Goal: Transaction & Acquisition: Obtain resource

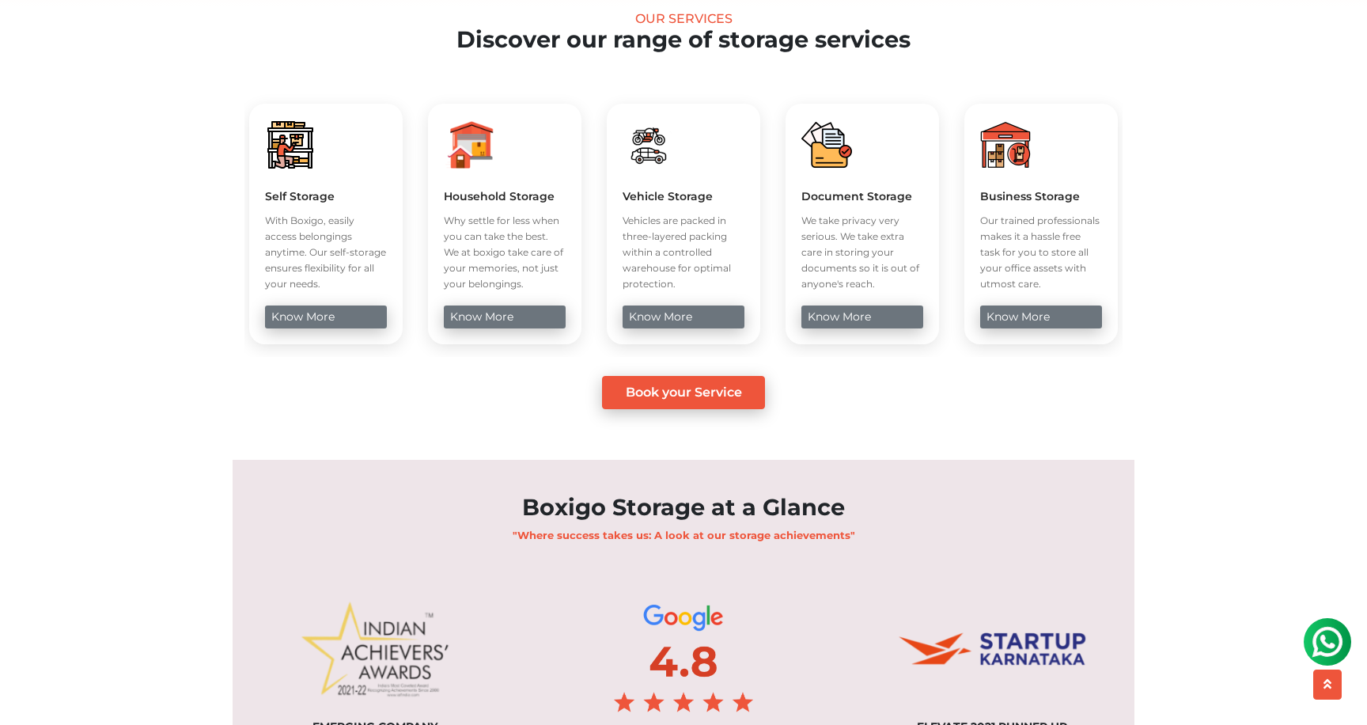
scroll to position [641, 0]
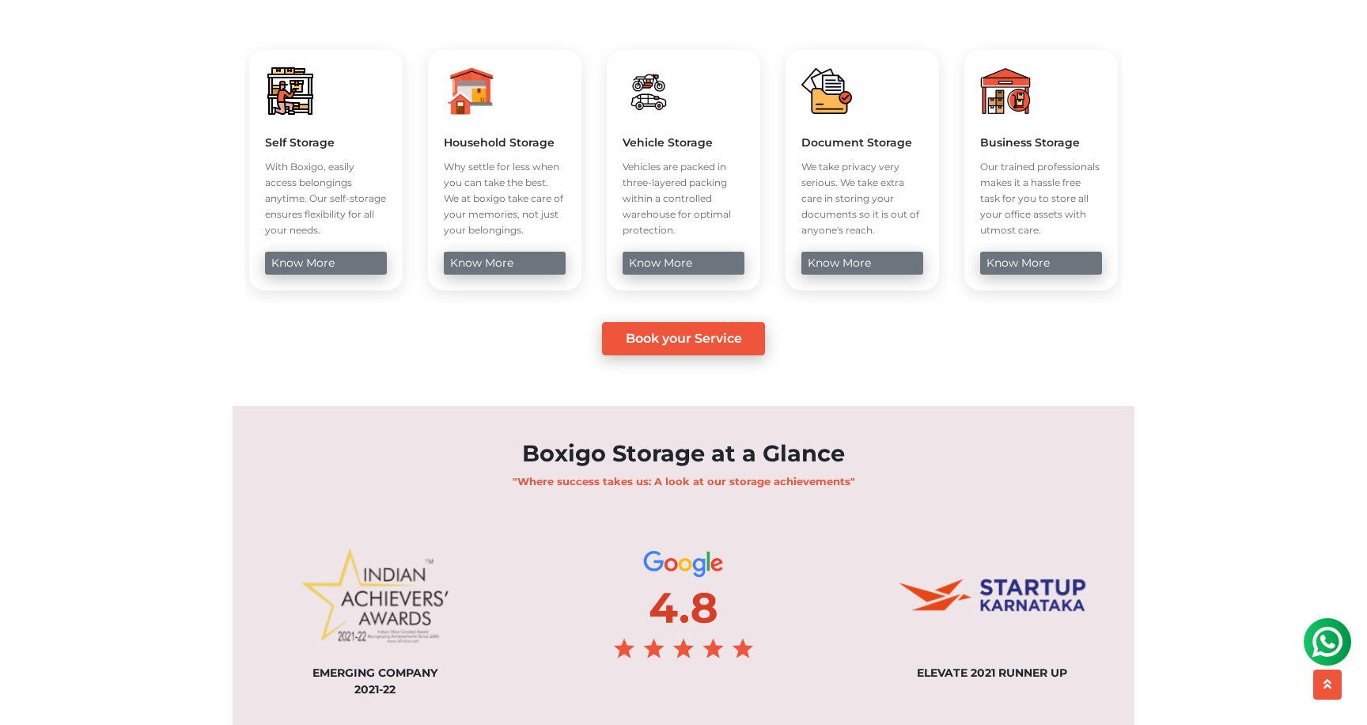
drag, startPoint x: 276, startPoint y: 195, endPoint x: 341, endPoint y: 271, distance: 99.9
click at [340, 270] on div "Self Storage With Boxigo, easily access belongings anytime. Our self-storage en…" at bounding box center [325, 170] width 153 height 241
click at [341, 271] on div "Self Storage With Boxigo, easily access belongings anytime. Our self-storage en…" at bounding box center [325, 170] width 153 height 241
click at [518, 275] on link "know more" at bounding box center [504, 263] width 121 height 23
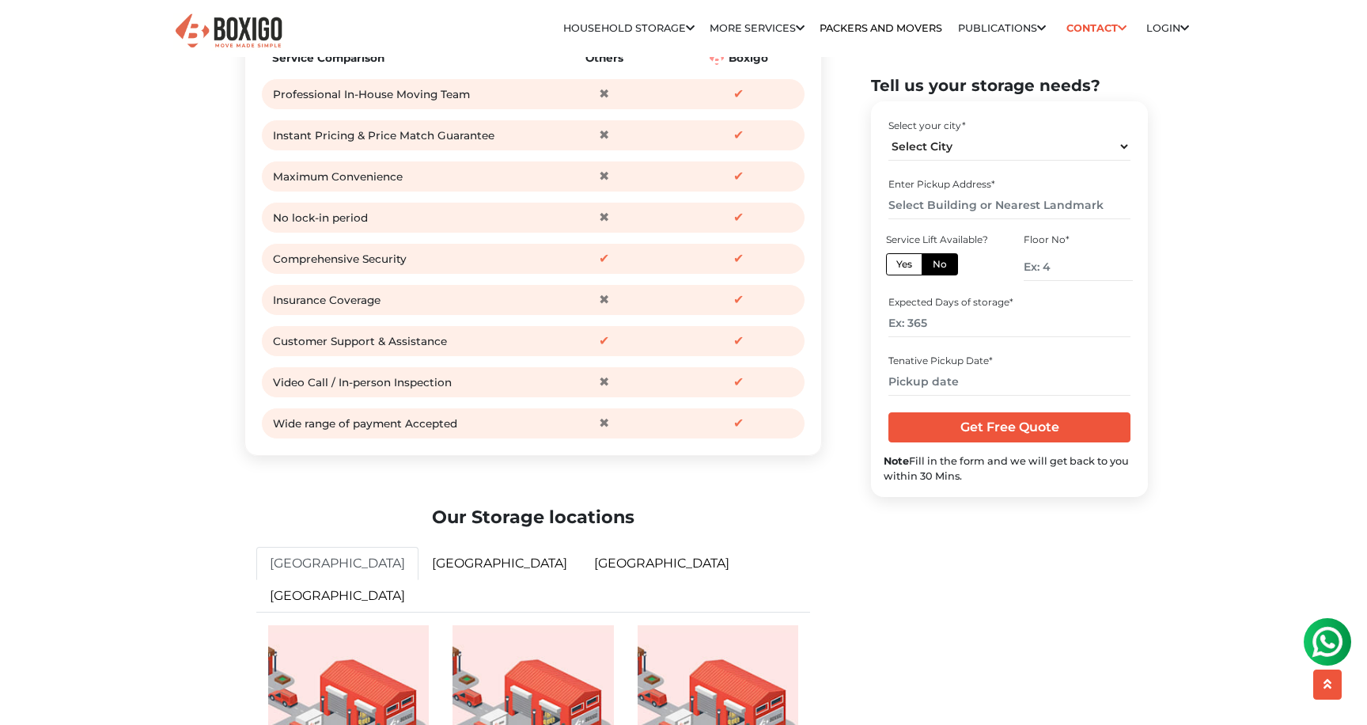
scroll to position [2030, 0]
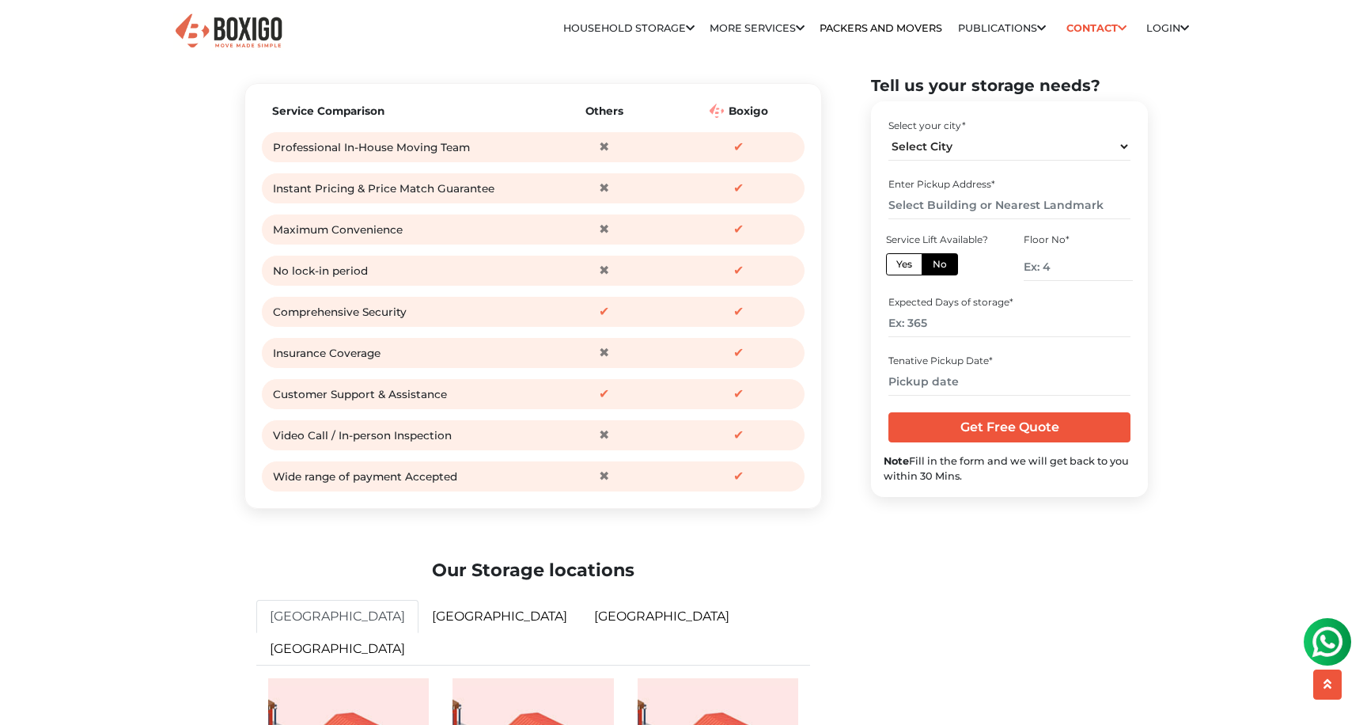
drag, startPoint x: 591, startPoint y: 186, endPoint x: 628, endPoint y: 452, distance: 268.4
click at [628, 451] on div "Service Comparison Others [GEOGRAPHIC_DATA] Professional In-House Moving Team ✖…" at bounding box center [533, 296] width 544 height 392
click at [628, 452] on div "Service Comparison Others [GEOGRAPHIC_DATA] Professional In-House Moving Team ✖…" at bounding box center [533, 296] width 544 height 392
drag, startPoint x: 586, startPoint y: 188, endPoint x: 691, endPoint y: 188, distance: 105.2
click at [691, 163] on div "Professional In-House Moving Team ✖ ✔" at bounding box center [533, 147] width 544 height 32
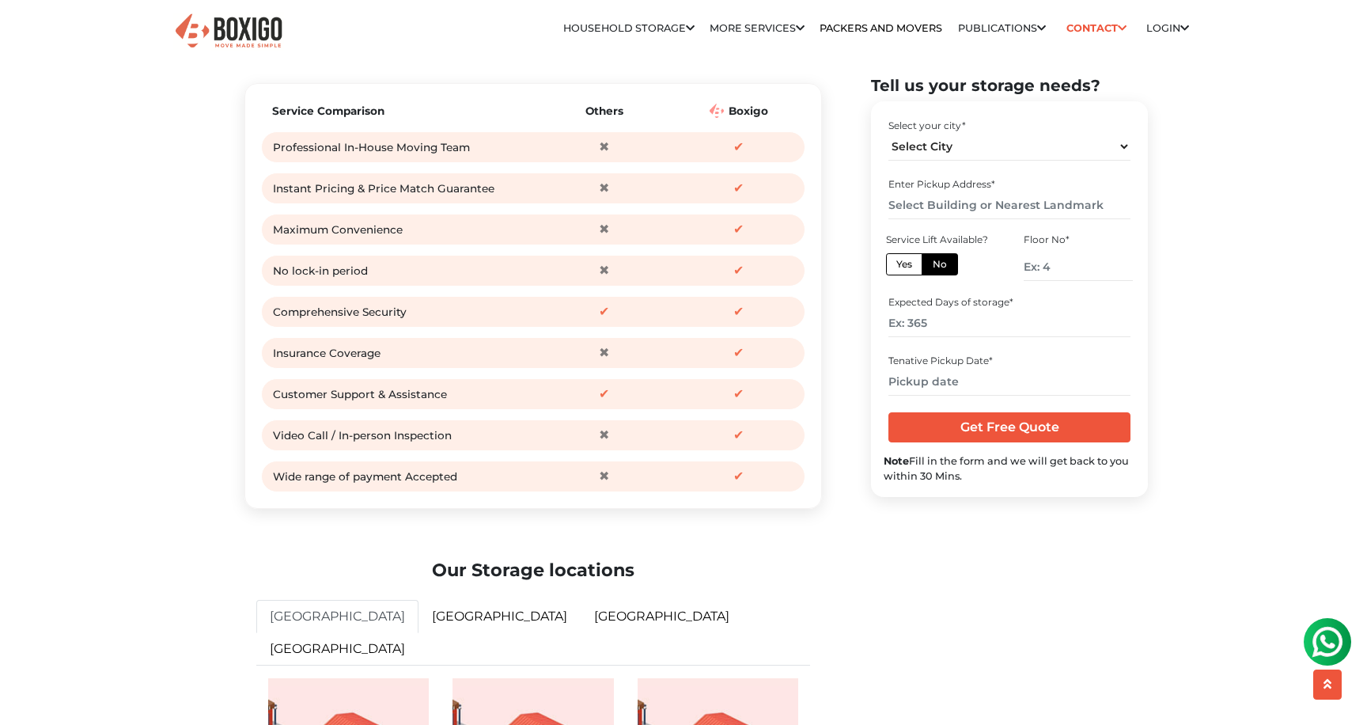
click at [691, 159] on div "✔" at bounding box center [739, 147] width 127 height 24
click at [737, 488] on span "✔" at bounding box center [738, 476] width 24 height 24
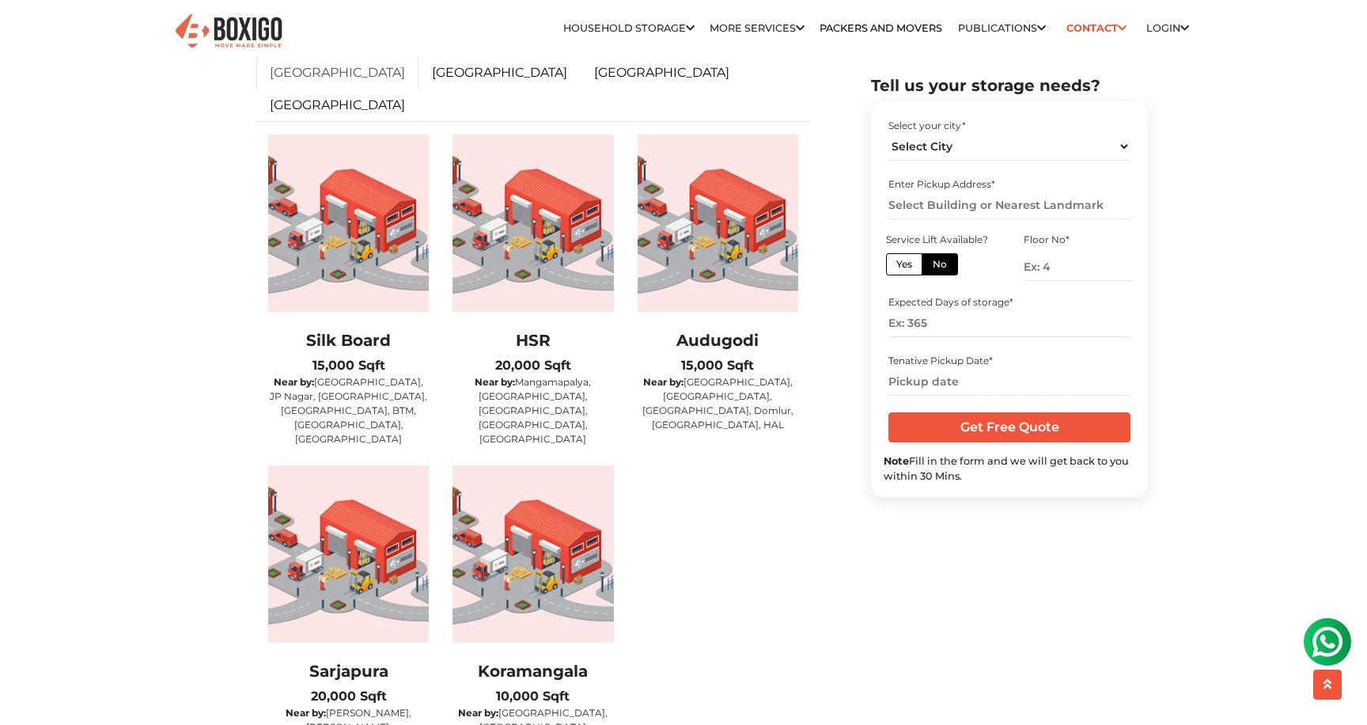
scroll to position [2575, 0]
drag, startPoint x: 328, startPoint y: 377, endPoint x: 414, endPoint y: 426, distance: 99.2
click at [414, 426] on div "Silk Board 15,000 Sqft Near by: [GEOGRAPHIC_DATA], [GEOGRAPHIC_DATA], [GEOGRAPH…" at bounding box center [348, 299] width 184 height 331
drag, startPoint x: 487, startPoint y: 388, endPoint x: 609, endPoint y: 413, distance: 124.3
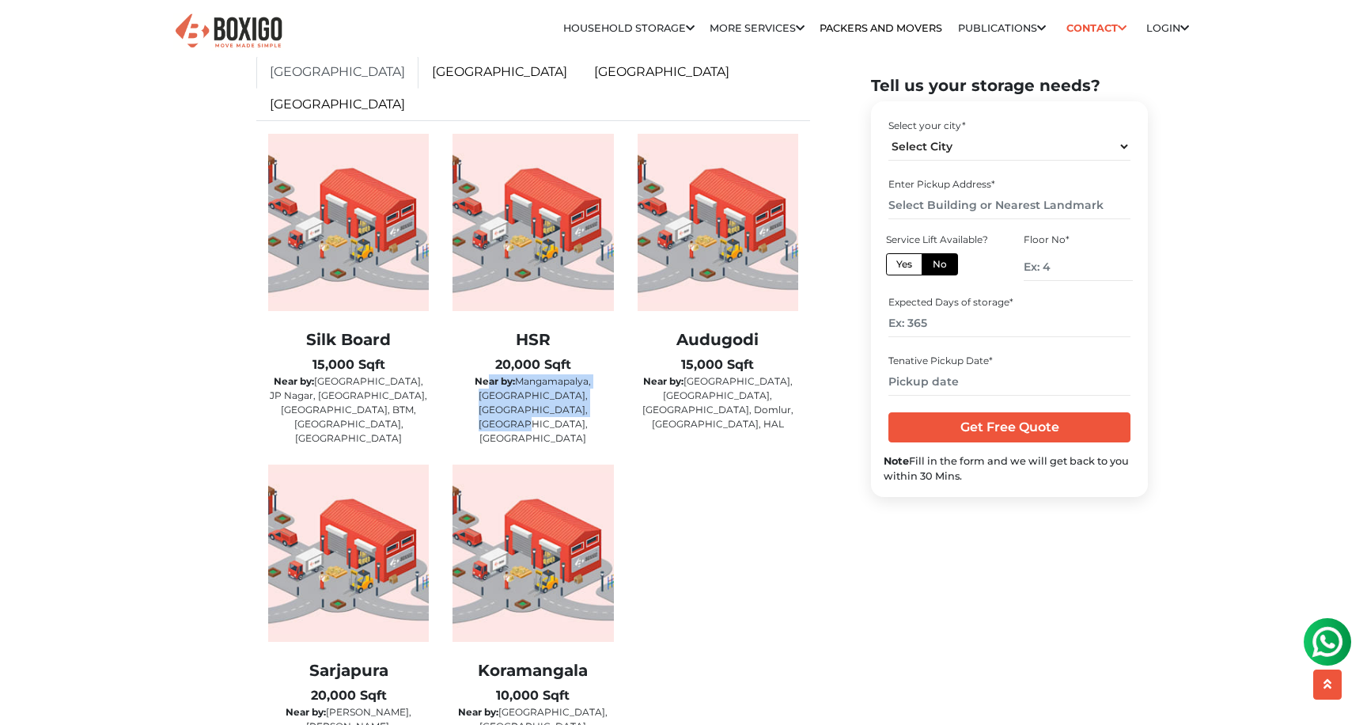
click at [609, 413] on p "Near by: [GEOGRAPHIC_DATA], [GEOGRAPHIC_DATA], [GEOGRAPHIC_DATA], [GEOGRAPHIC_D…" at bounding box center [533, 409] width 161 height 71
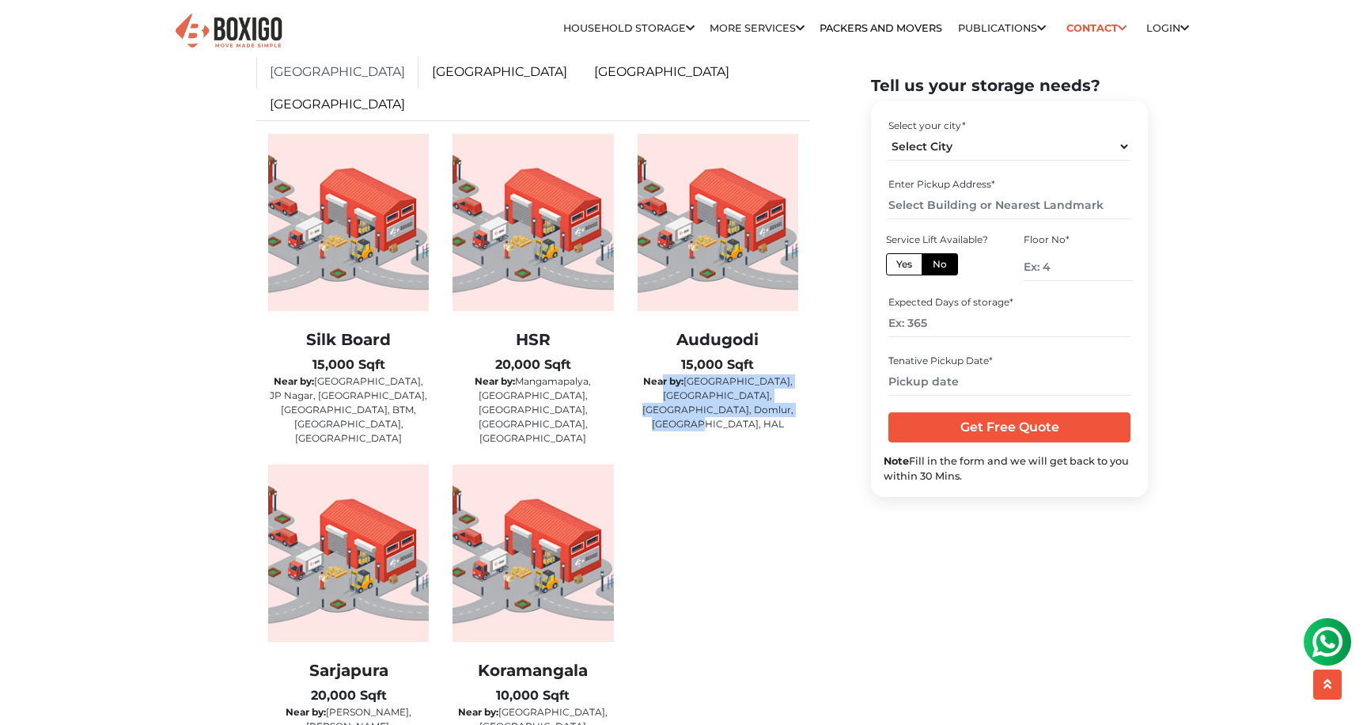
drag, startPoint x: 666, startPoint y: 389, endPoint x: 766, endPoint y: 429, distance: 107.3
click at [766, 429] on div "Audugodi 15,000 Sqft Near by: [GEOGRAPHIC_DATA], [GEOGRAPHIC_DATA], [GEOGRAPHIC…" at bounding box center [718, 299] width 184 height 331
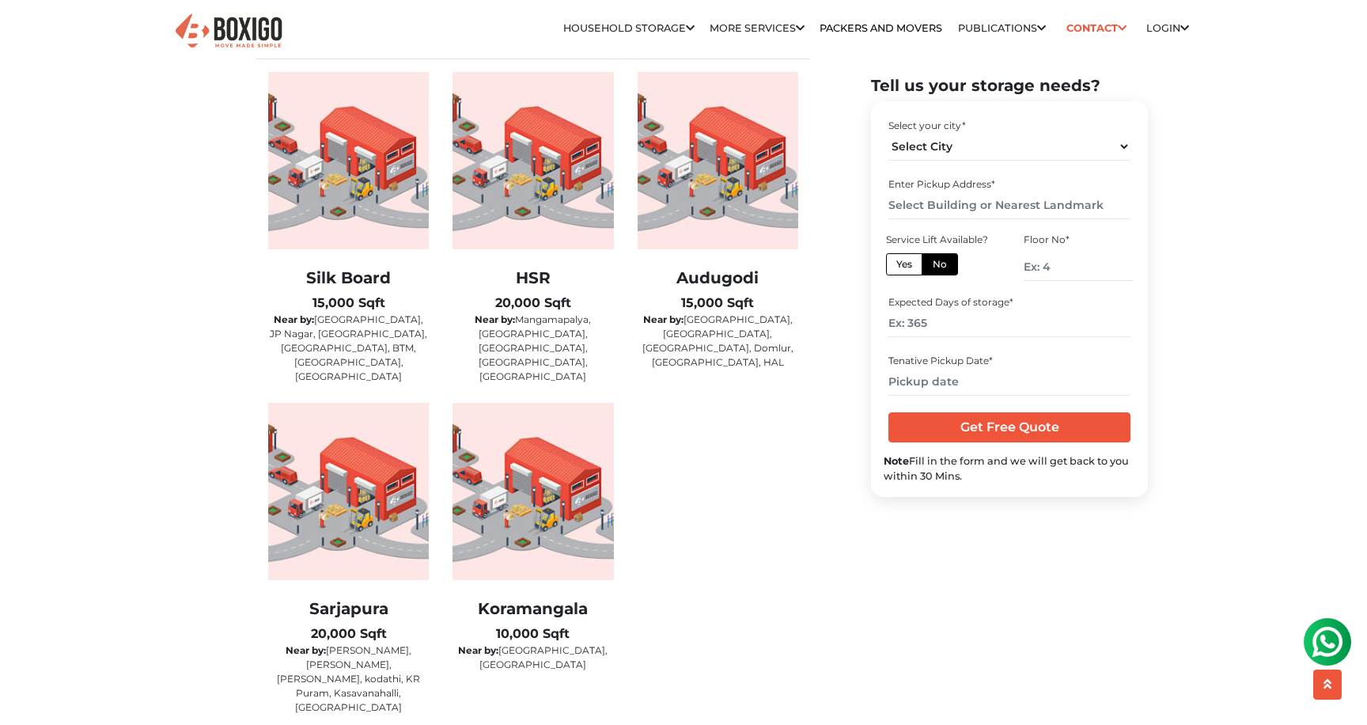
scroll to position [2668, 0]
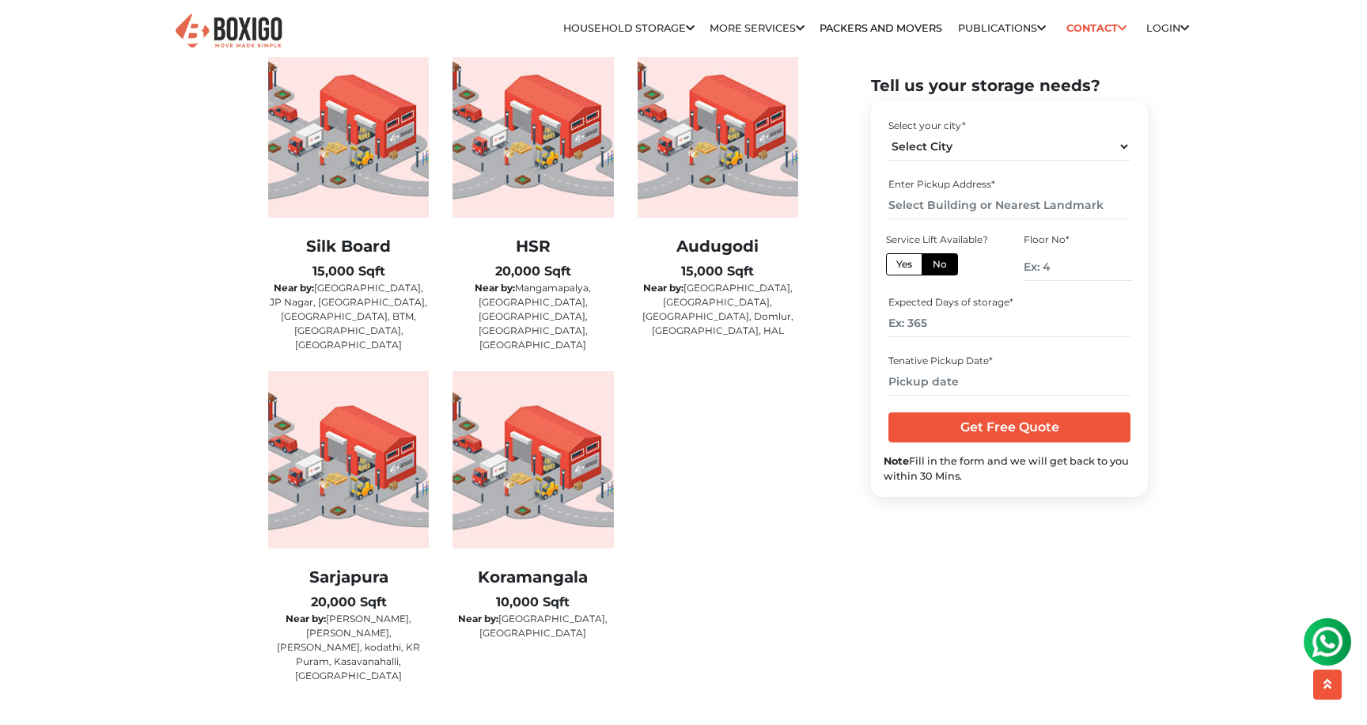
drag, startPoint x: 493, startPoint y: 549, endPoint x: 622, endPoint y: 609, distance: 142.3
click at [622, 609] on div "Koramangala 10,000 Sqft Near by: [GEOGRAPHIC_DATA], [GEOGRAPHIC_DATA]" at bounding box center [533, 536] width 184 height 331
drag, startPoint x: 304, startPoint y: 559, endPoint x: 422, endPoint y: 628, distance: 137.6
click at [422, 628] on div "Sarjapura 20,000 Sqft Near by: [PERSON_NAME], [PERSON_NAME], [GEOGRAPHIC_DATA],…" at bounding box center [348, 536] width 184 height 331
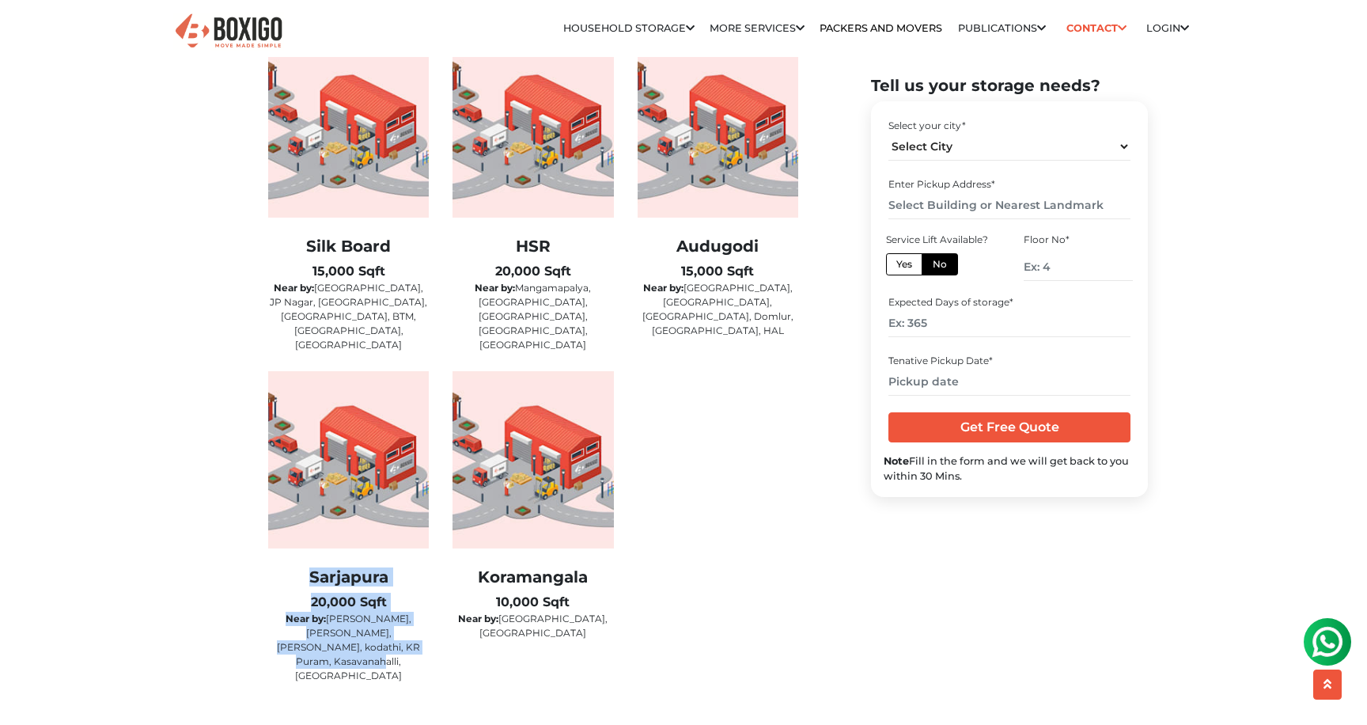
click at [422, 628] on div "Sarjapura 20,000 Sqft Near by: [PERSON_NAME], [PERSON_NAME], [GEOGRAPHIC_DATA],…" at bounding box center [348, 536] width 184 height 331
drag, startPoint x: 422, startPoint y: 628, endPoint x: 300, endPoint y: 552, distance: 144.2
click at [300, 552] on div "Sarjapura 20,000 Sqft Near by: [PERSON_NAME], [PERSON_NAME], [GEOGRAPHIC_DATA],…" at bounding box center [348, 536] width 184 height 331
click at [300, 567] on h2 "Sarjapura" at bounding box center [348, 576] width 161 height 19
click at [385, 474] on img at bounding box center [348, 459] width 161 height 177
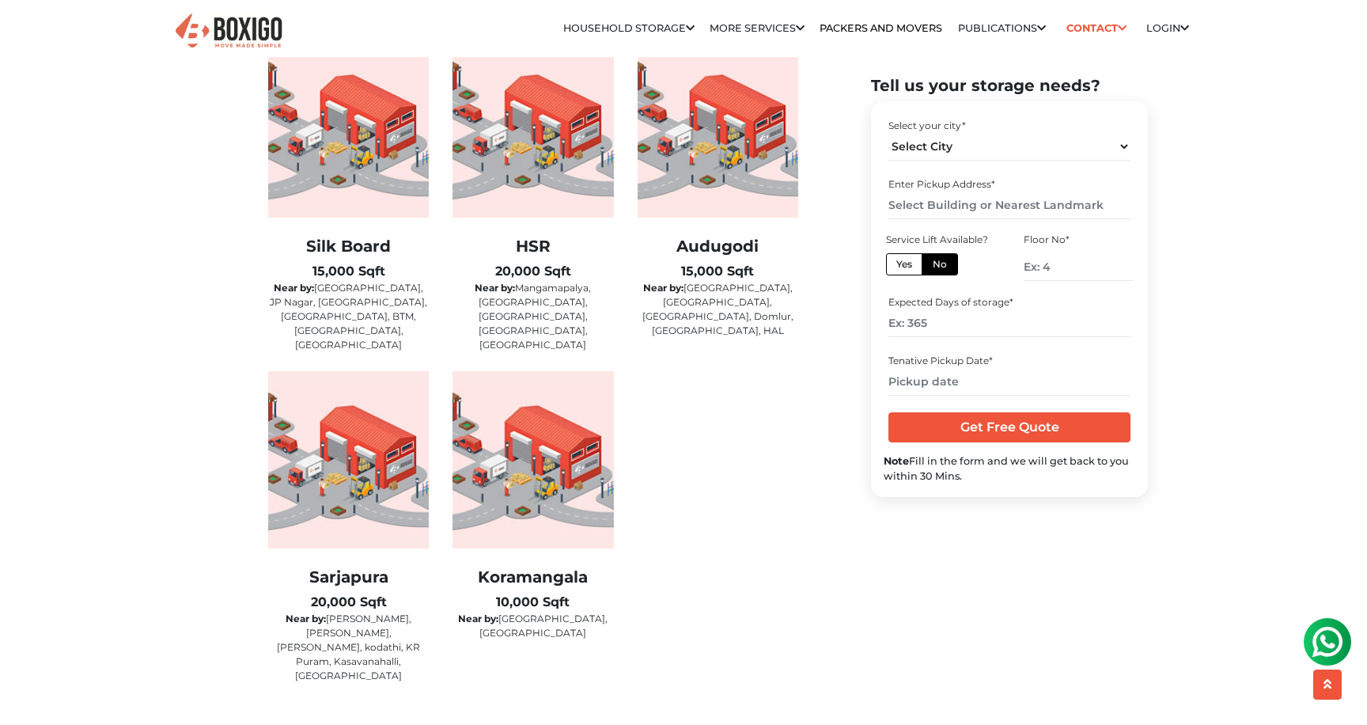
click at [385, 474] on img at bounding box center [348, 459] width 161 height 177
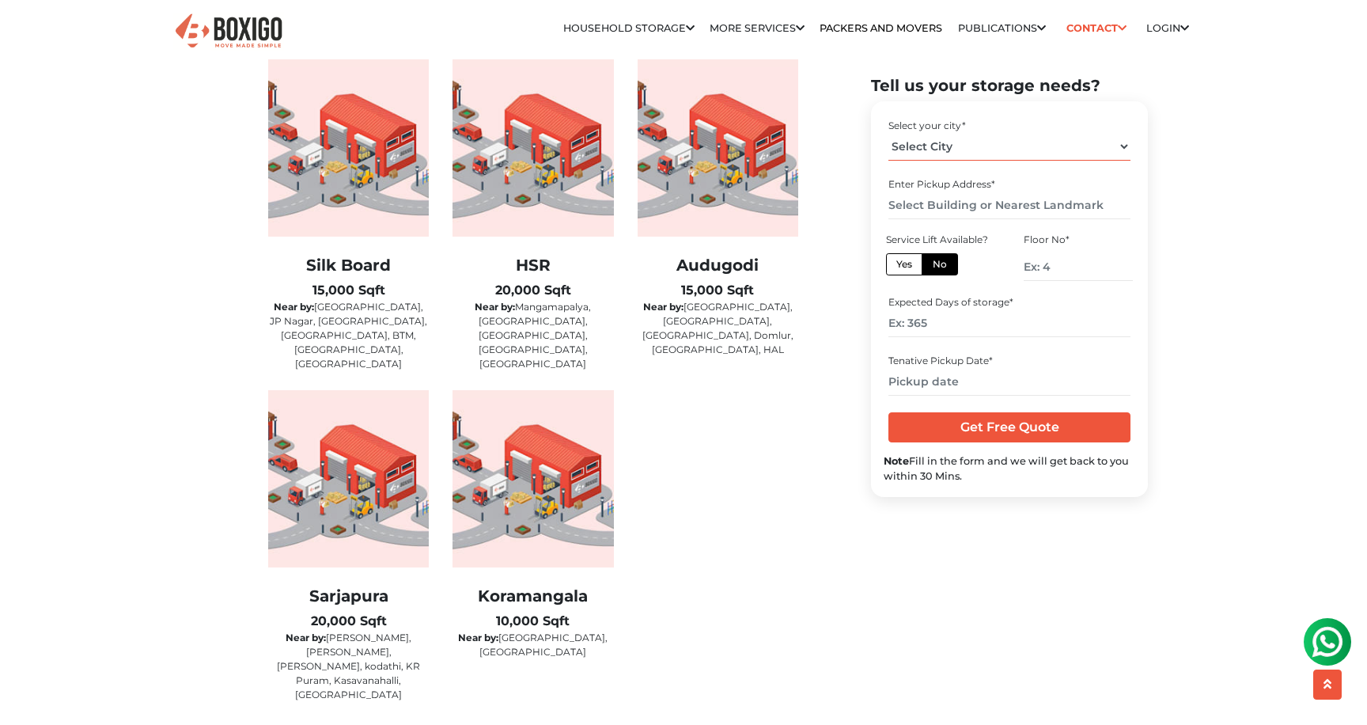
click at [961, 146] on select "Select City [GEOGRAPHIC_DATA] [GEOGRAPHIC_DATA] [GEOGRAPHIC_DATA] [GEOGRAPHIC_D…" at bounding box center [1008, 147] width 241 height 28
select select "[GEOGRAPHIC_DATA]"
click at [888, 133] on select "Select City [GEOGRAPHIC_DATA] [GEOGRAPHIC_DATA] [GEOGRAPHIC_DATA] [GEOGRAPHIC_D…" at bounding box center [1008, 147] width 241 height 28
click at [973, 209] on input "text" at bounding box center [1008, 205] width 241 height 28
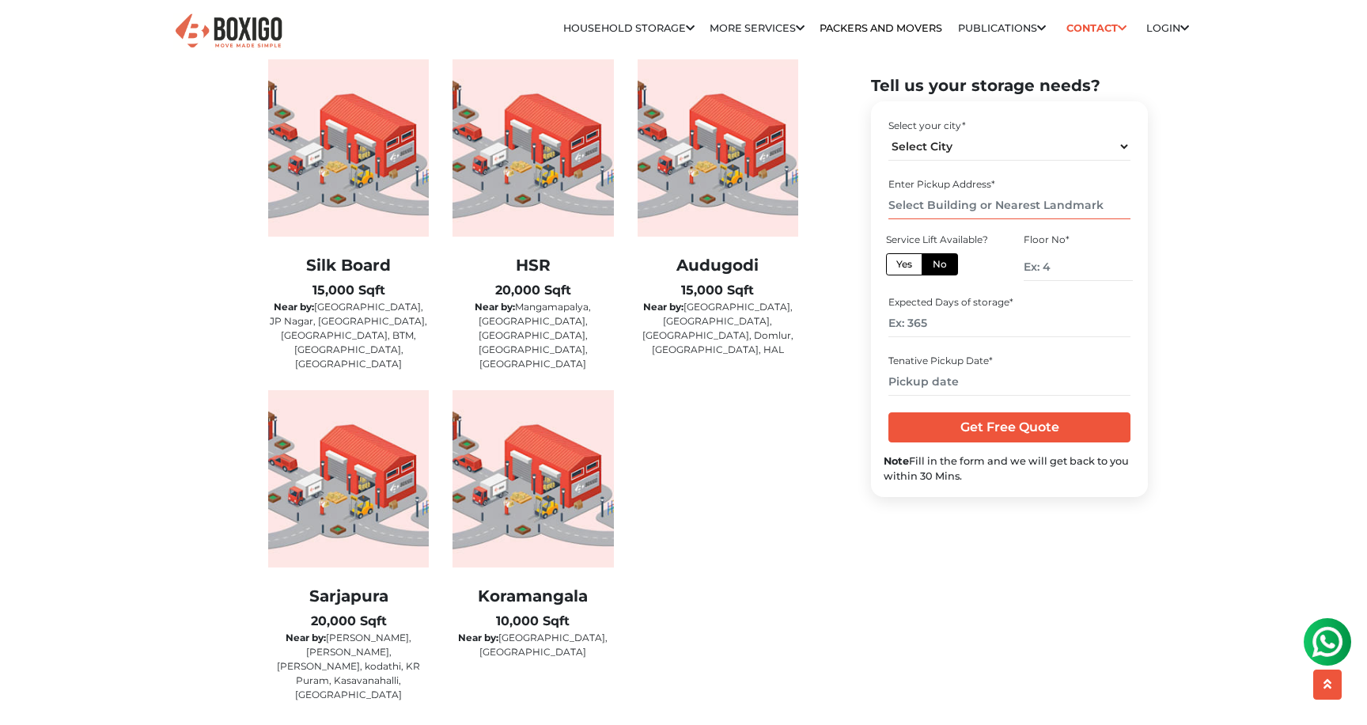
click at [973, 209] on input "text" at bounding box center [1008, 205] width 241 height 28
drag, startPoint x: 903, startPoint y: 188, endPoint x: 1004, endPoint y: 188, distance: 101.3
click at [1004, 188] on div "Enter Pickup Address *" at bounding box center [1008, 184] width 241 height 14
click at [1006, 201] on input "text" at bounding box center [1008, 205] width 241 height 28
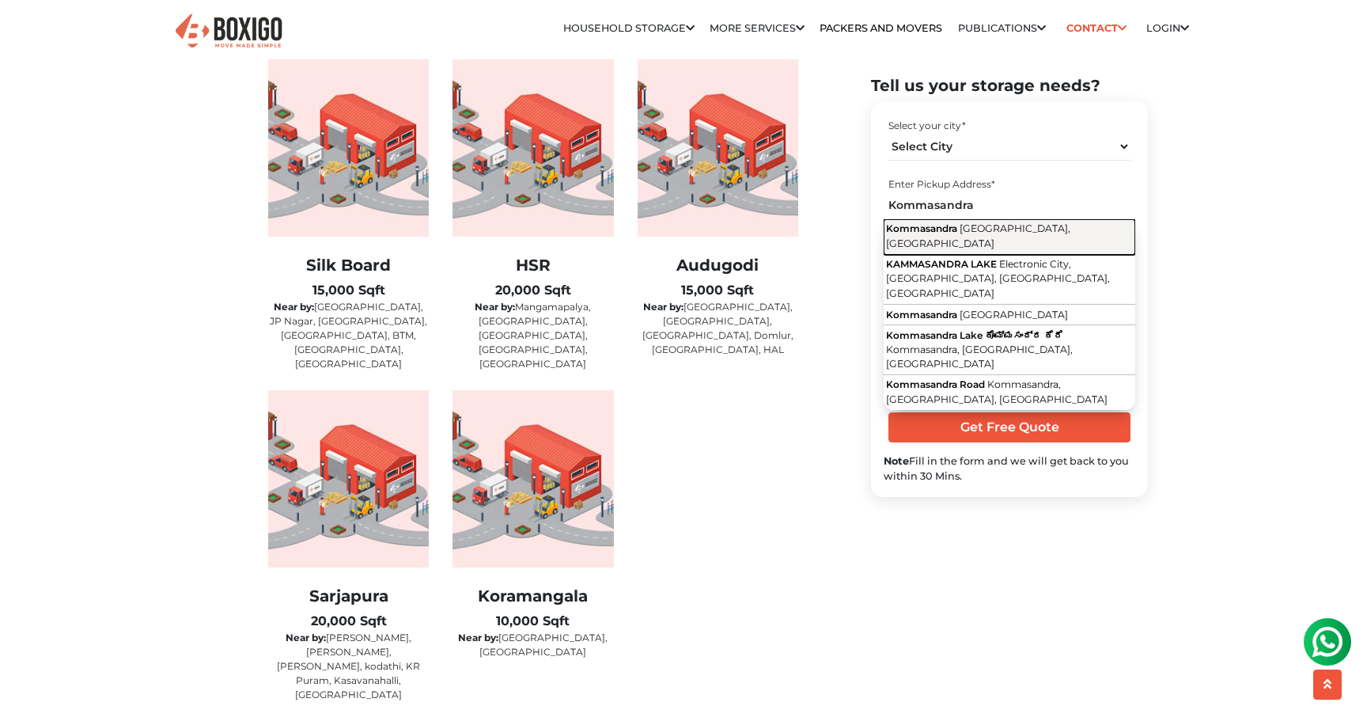
click at [995, 230] on span "[GEOGRAPHIC_DATA], [GEOGRAPHIC_DATA]" at bounding box center [978, 235] width 184 height 27
type input "Kommasandra, [GEOGRAPHIC_DATA], [GEOGRAPHIC_DATA]"
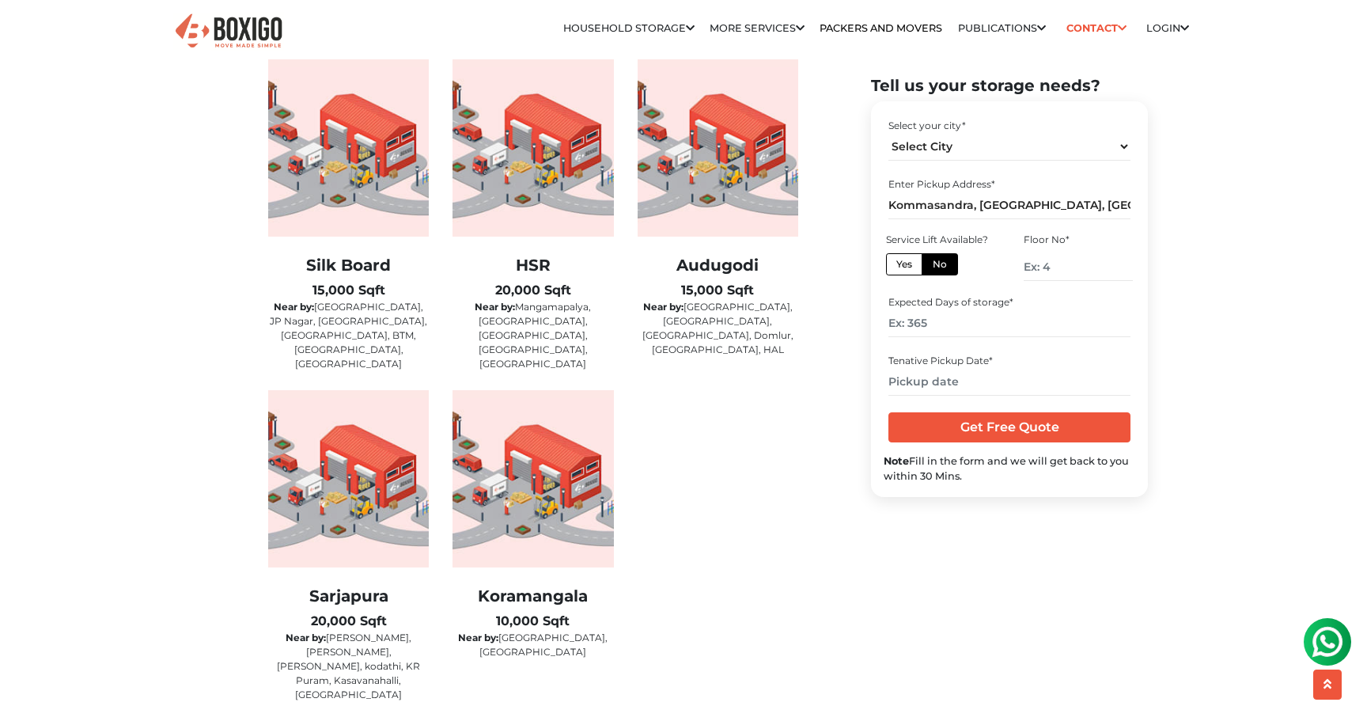
click at [943, 266] on label "No" at bounding box center [940, 264] width 36 height 22
click at [943, 266] on input "No" at bounding box center [938, 262] width 10 height 10
click at [908, 263] on label "Yes" at bounding box center [904, 264] width 36 height 22
click at [907, 263] on input "Yes" at bounding box center [901, 262] width 10 height 10
radio input "true"
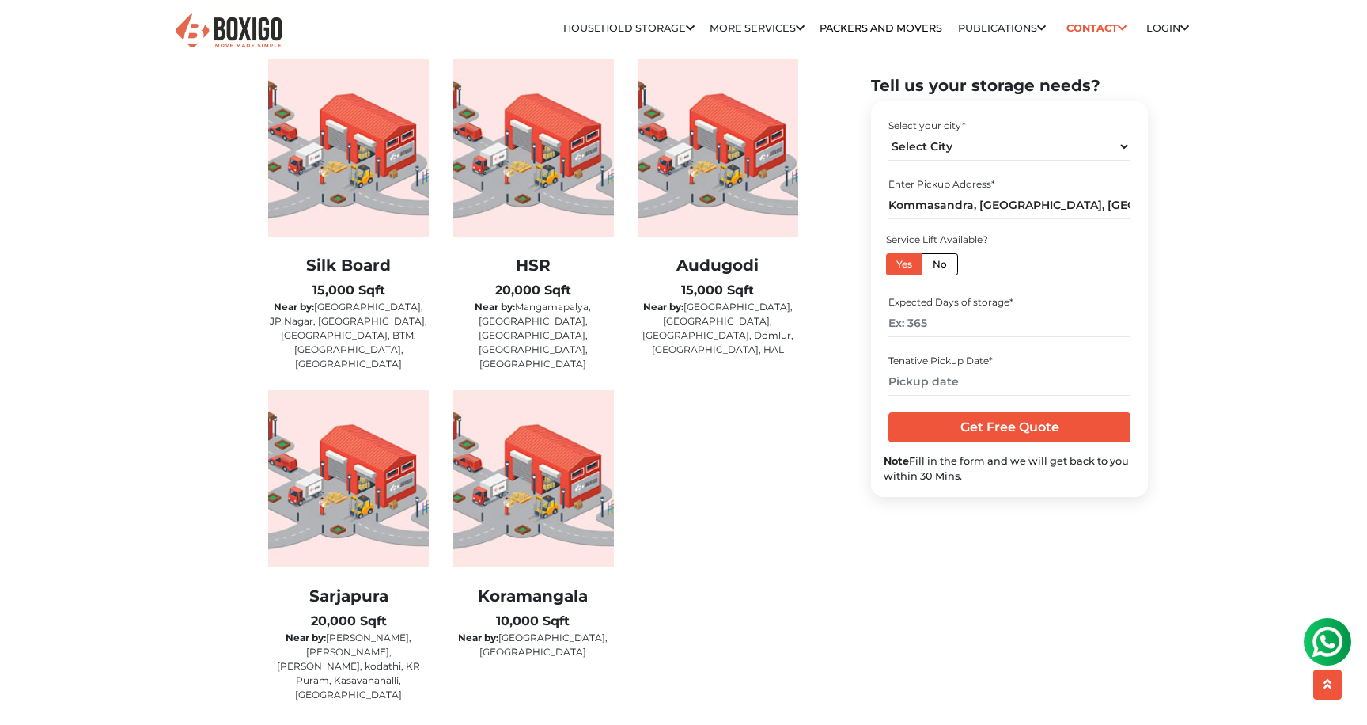
click at [938, 267] on label "No" at bounding box center [940, 264] width 36 height 22
click at [938, 267] on input "No" at bounding box center [938, 262] width 10 height 10
radio input "true"
click at [1051, 272] on input "number" at bounding box center [1078, 267] width 109 height 28
type input "1"
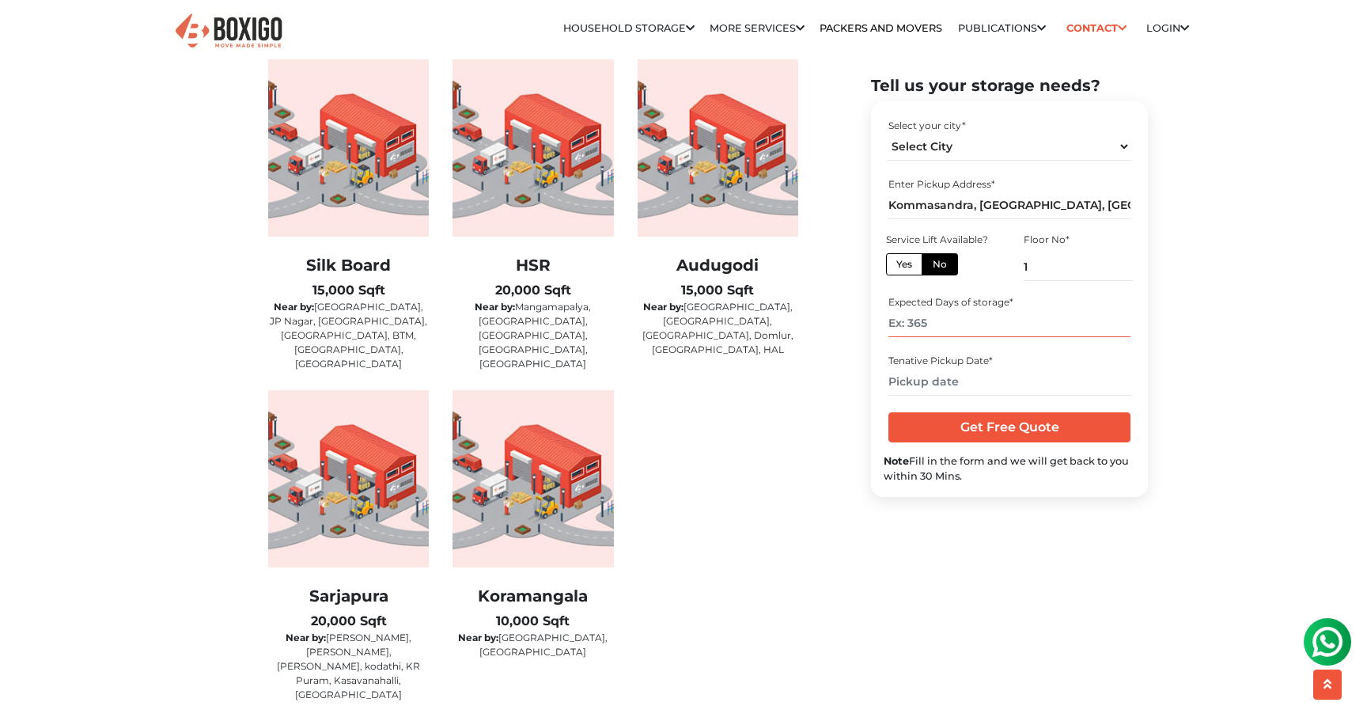
click at [1044, 320] on input "number" at bounding box center [1008, 324] width 241 height 28
type input "365"
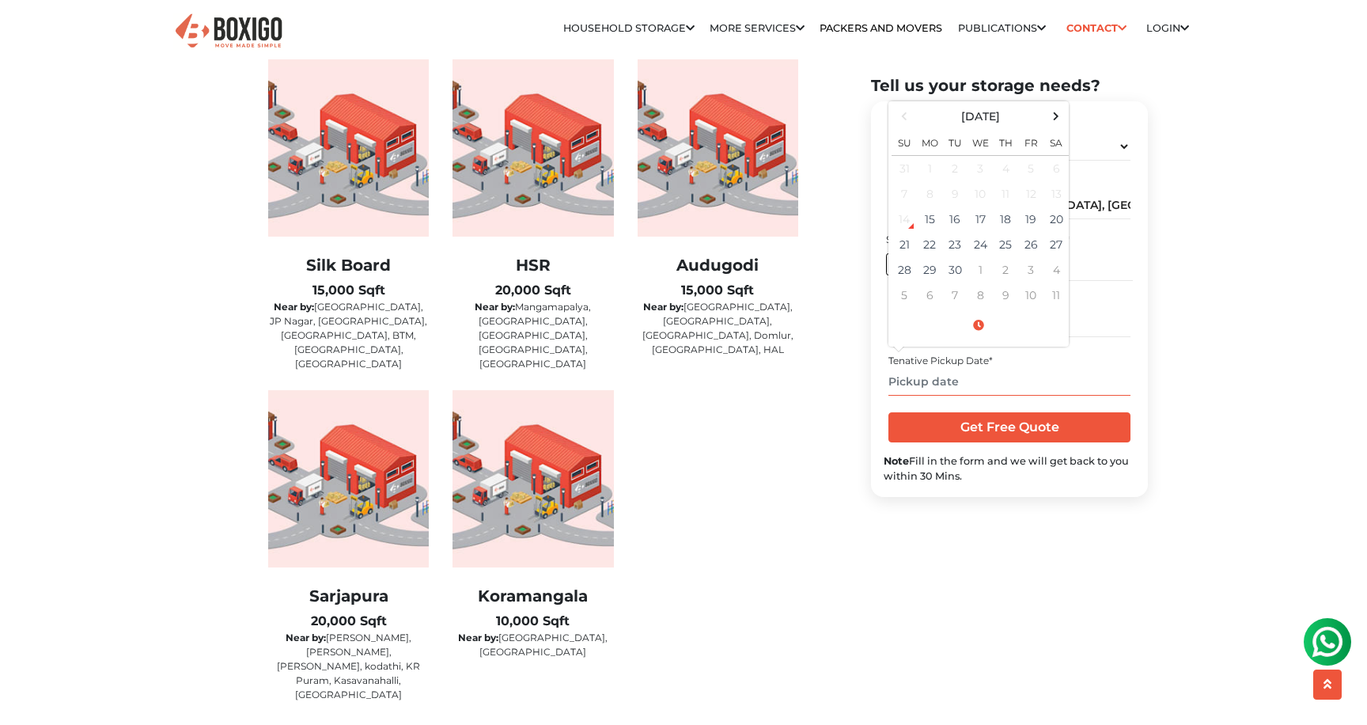
click at [1014, 380] on input "text" at bounding box center [1008, 382] width 241 height 28
click at [956, 270] on td "30" at bounding box center [954, 269] width 25 height 25
type input "[DATE] 12:00 AM"
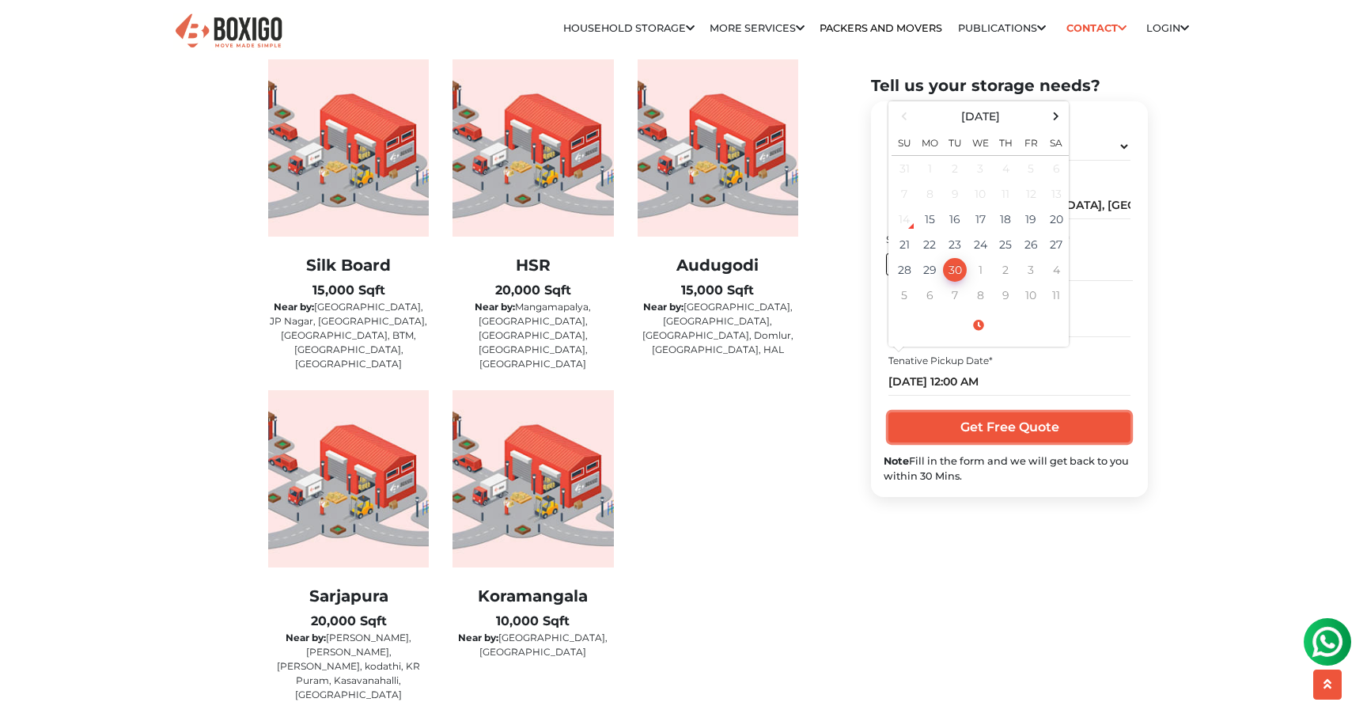
click at [968, 429] on input "Get Free Quote" at bounding box center [1008, 427] width 241 height 30
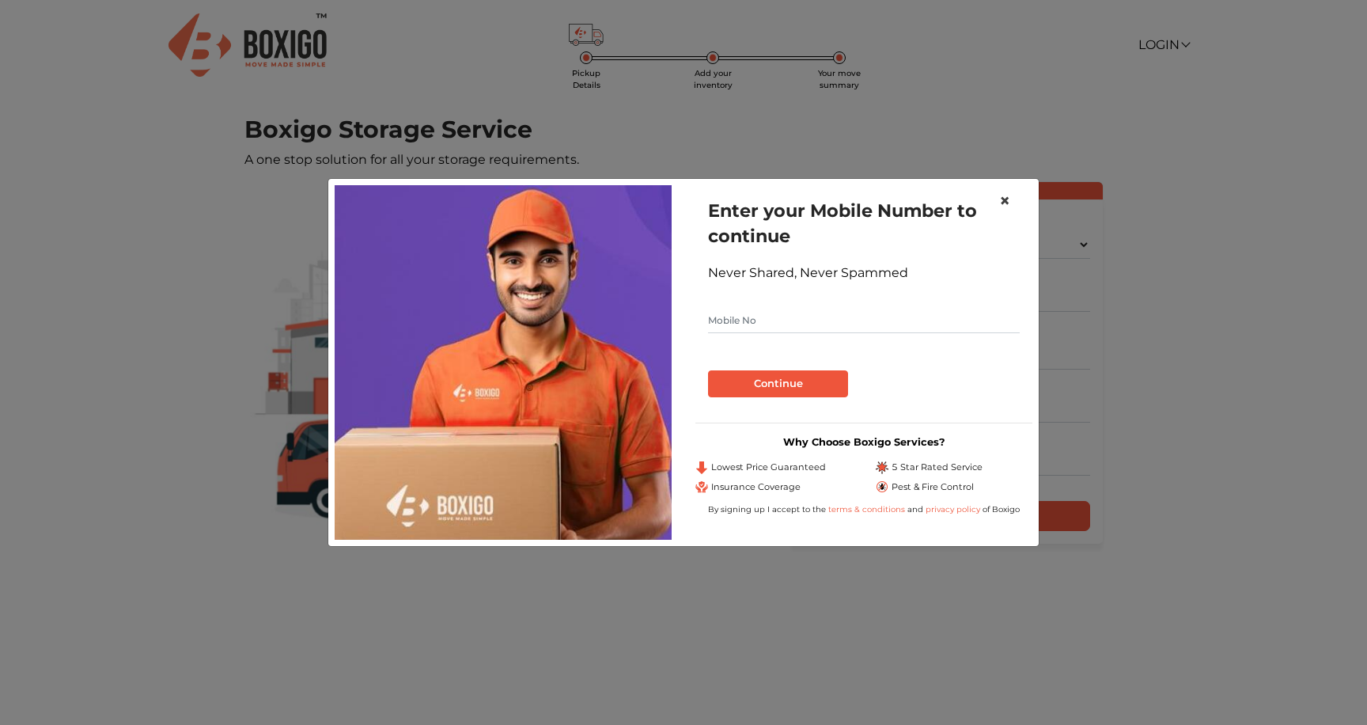
click at [1006, 202] on span "×" at bounding box center [1004, 200] width 11 height 23
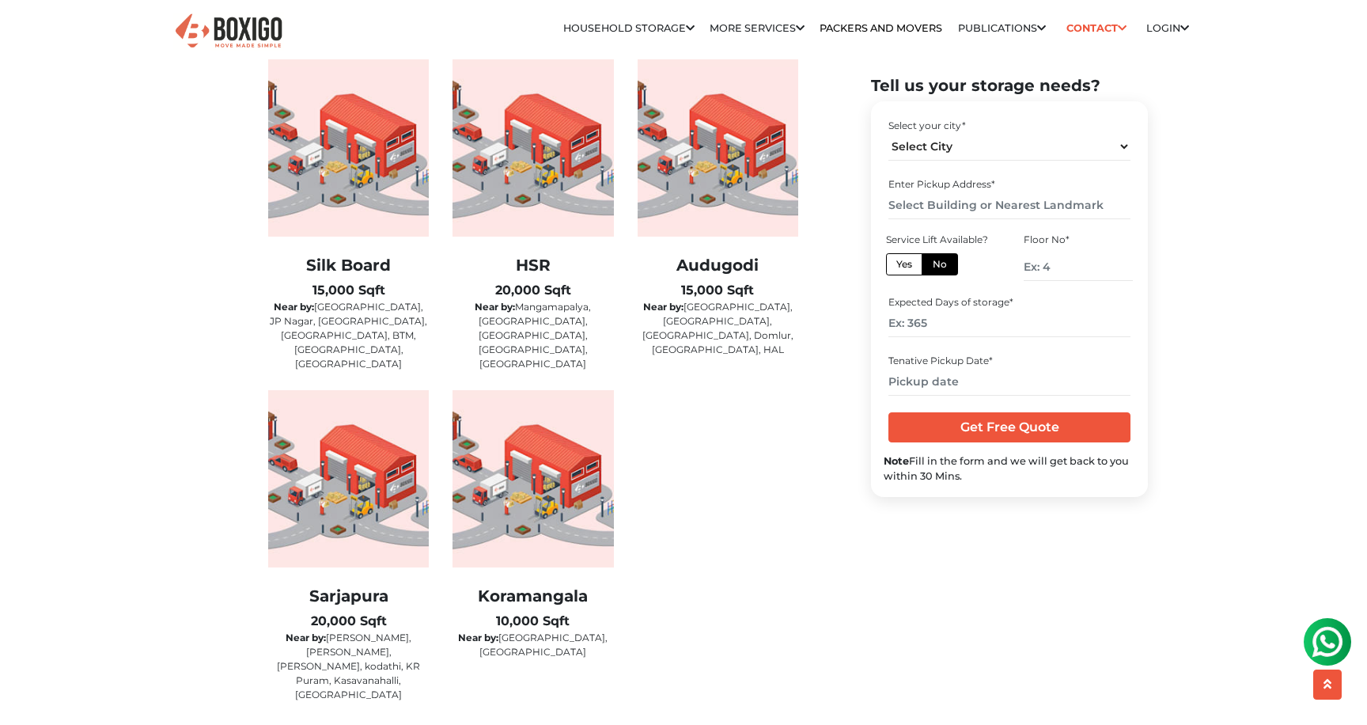
click at [1334, 641] on img at bounding box center [1328, 642] width 32 height 32
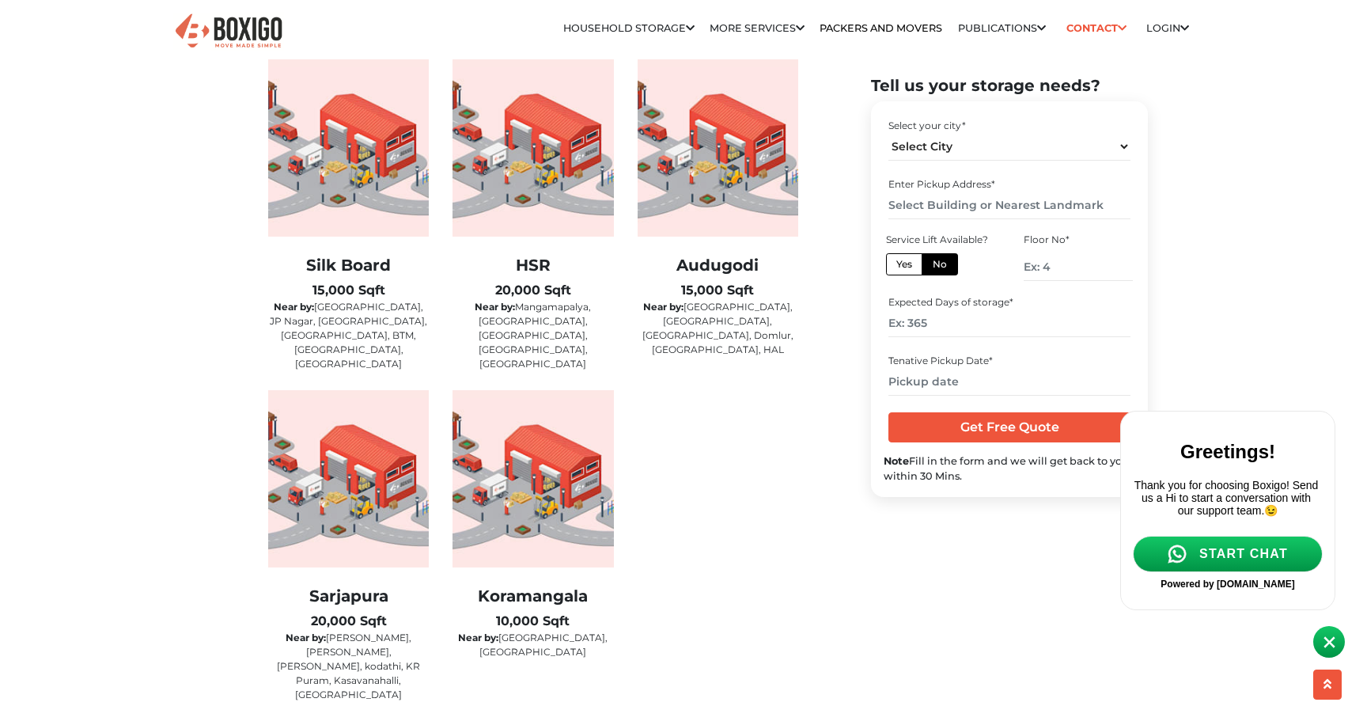
click at [1218, 559] on span "START CHAT" at bounding box center [1243, 554] width 89 height 14
click at [1215, 561] on span "START CHAT" at bounding box center [1243, 554] width 89 height 14
click at [1189, 558] on link "START CHAT" at bounding box center [1228, 554] width 190 height 36
drag, startPoint x: 920, startPoint y: 468, endPoint x: 1007, endPoint y: 477, distance: 87.5
click at [1007, 477] on div "Note Fill in the form and we will get back to you within 30 Mins." at bounding box center [1010, 468] width 252 height 30
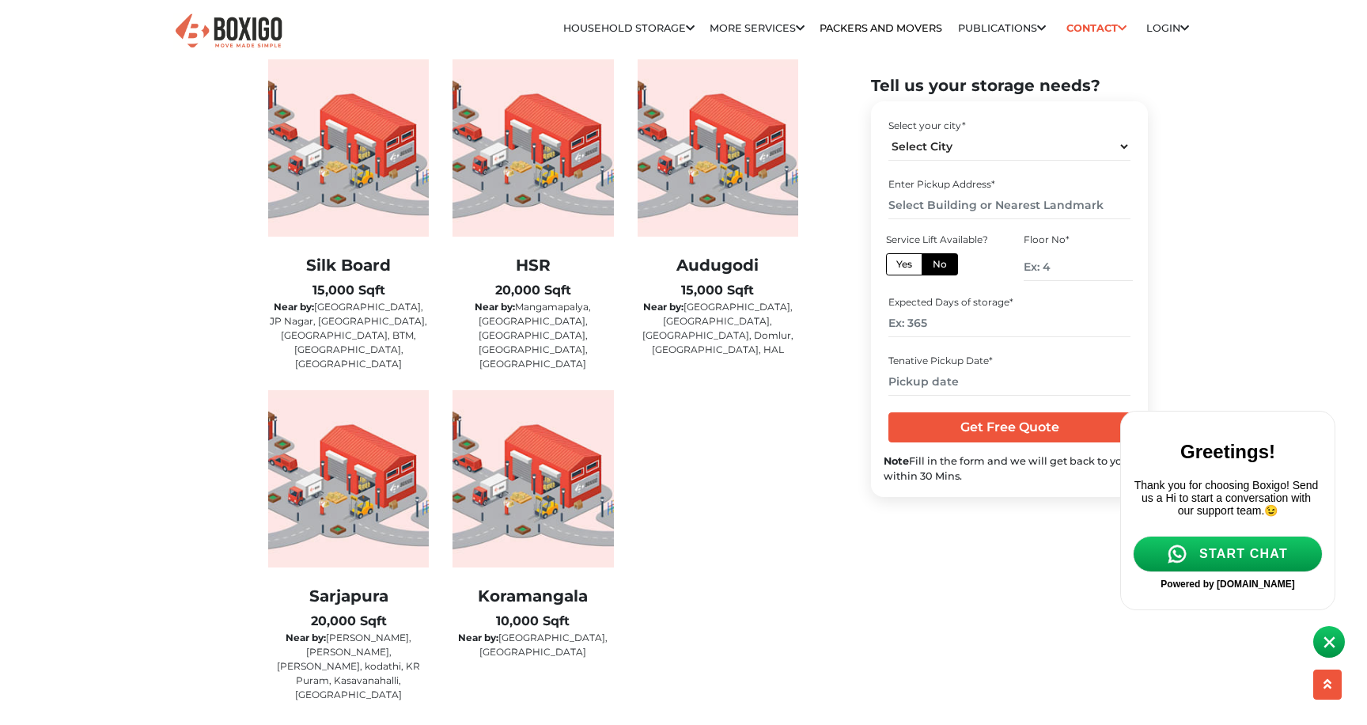
click at [1007, 477] on div "Note Fill in the form and we will get back to you within 30 Mins." at bounding box center [1010, 468] width 252 height 30
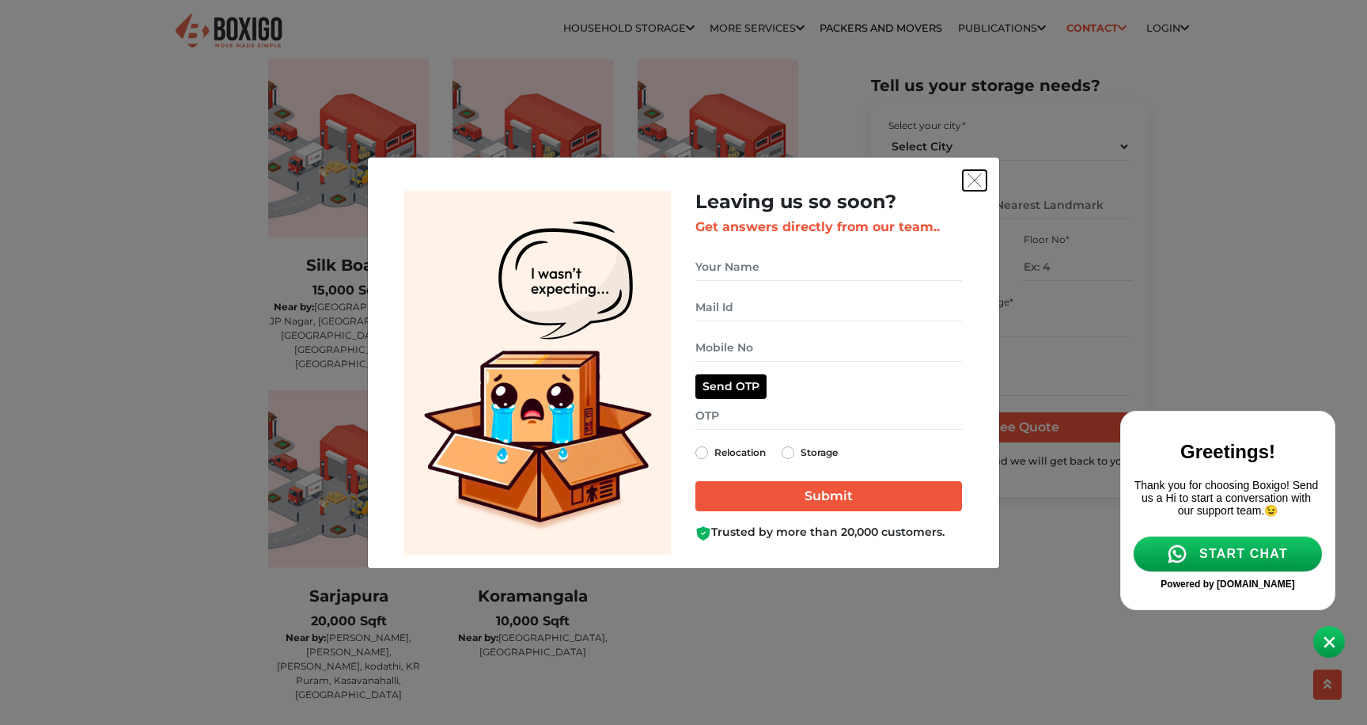
click at [972, 181] on img "get free quote dialog" at bounding box center [975, 180] width 14 height 14
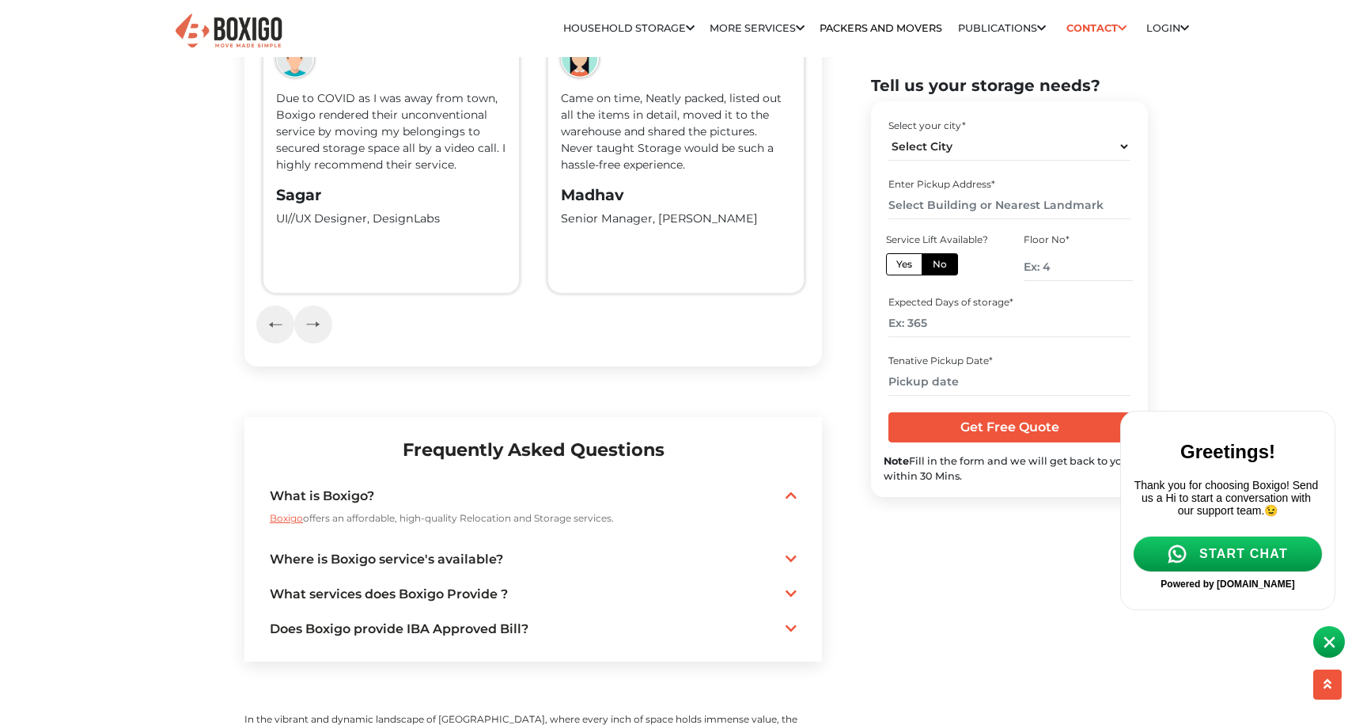
scroll to position [3628, 0]
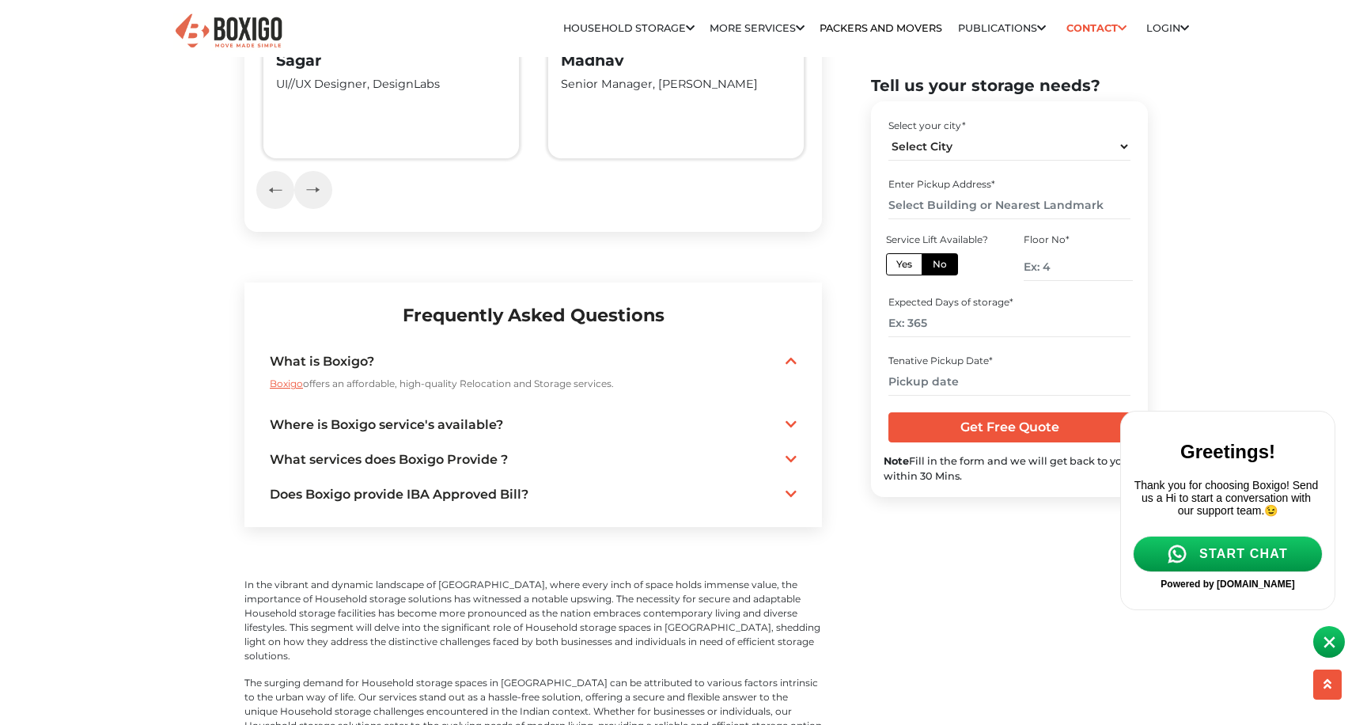
click at [784, 353] on div "What is Boxigo? Boxigo offers an affordable, high-quality Relocation and Storag…" at bounding box center [533, 428] width 527 height 162
click at [789, 418] on icon at bounding box center [791, 424] width 11 height 13
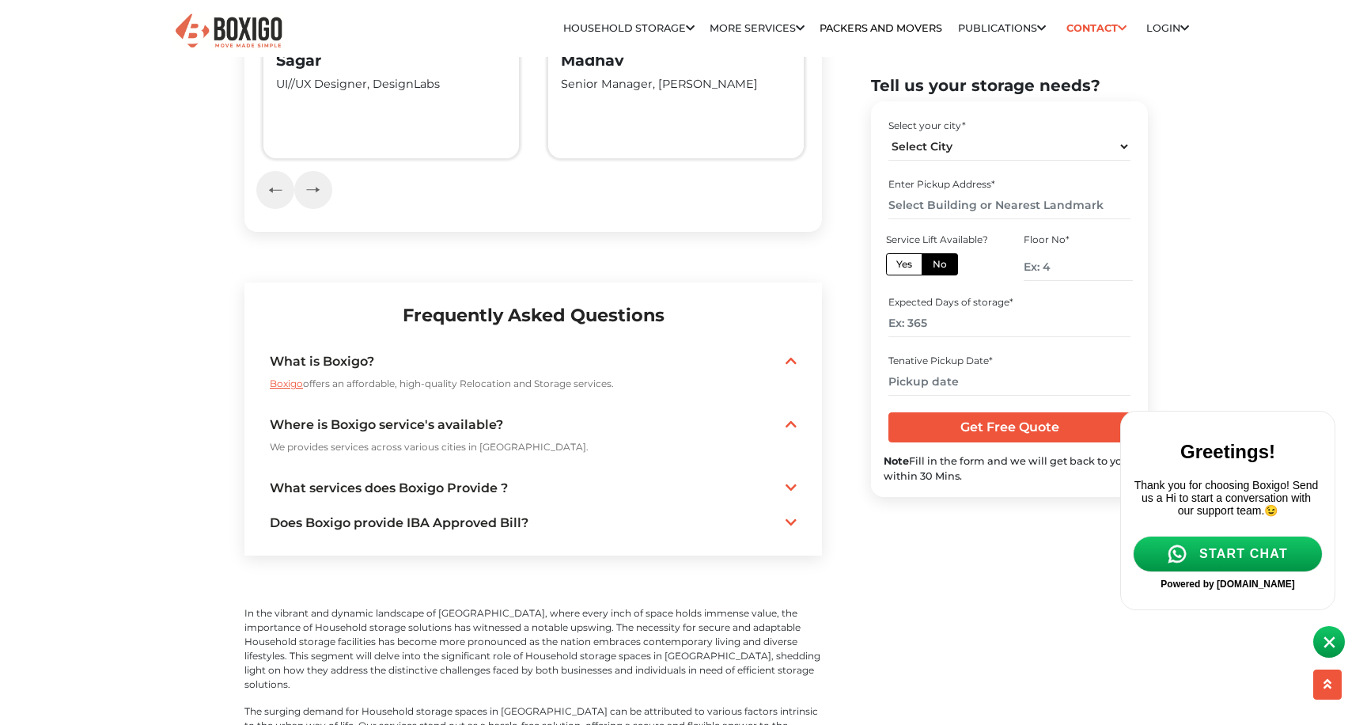
click at [789, 418] on icon at bounding box center [791, 424] width 11 height 13
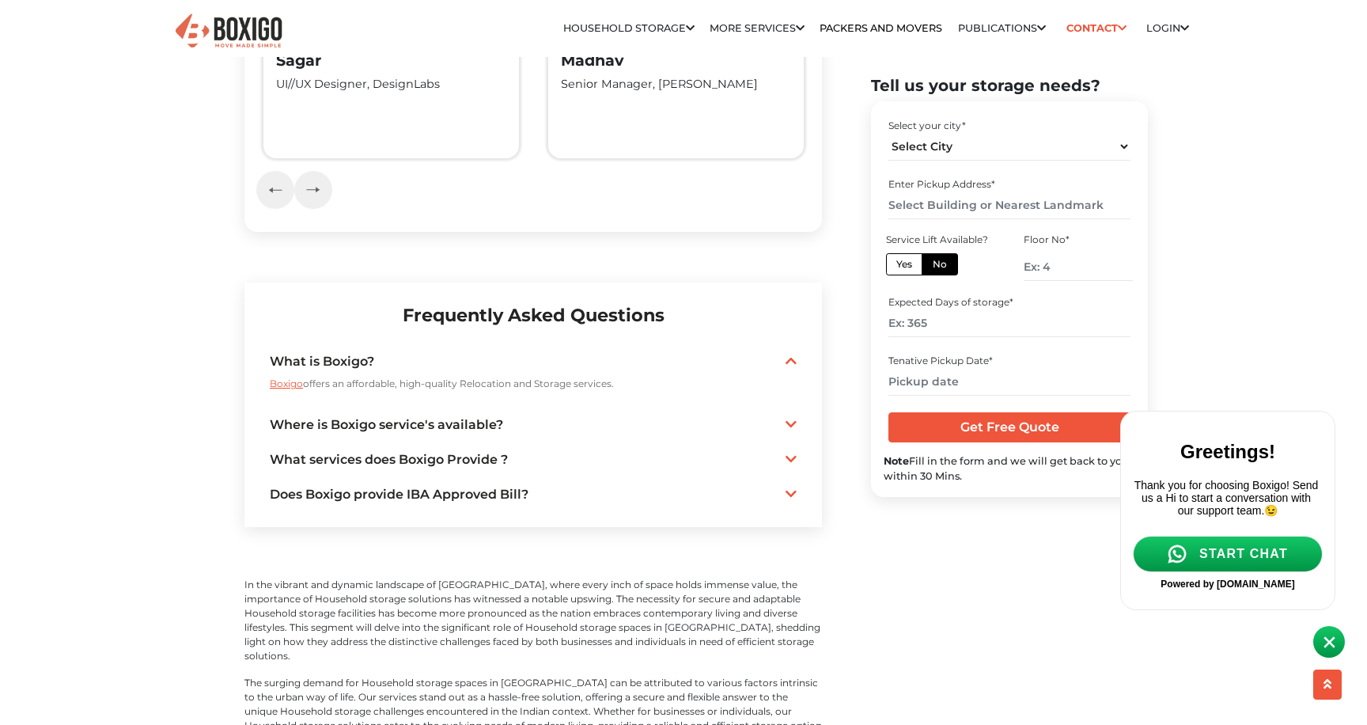
click at [794, 453] on icon at bounding box center [791, 459] width 11 height 13
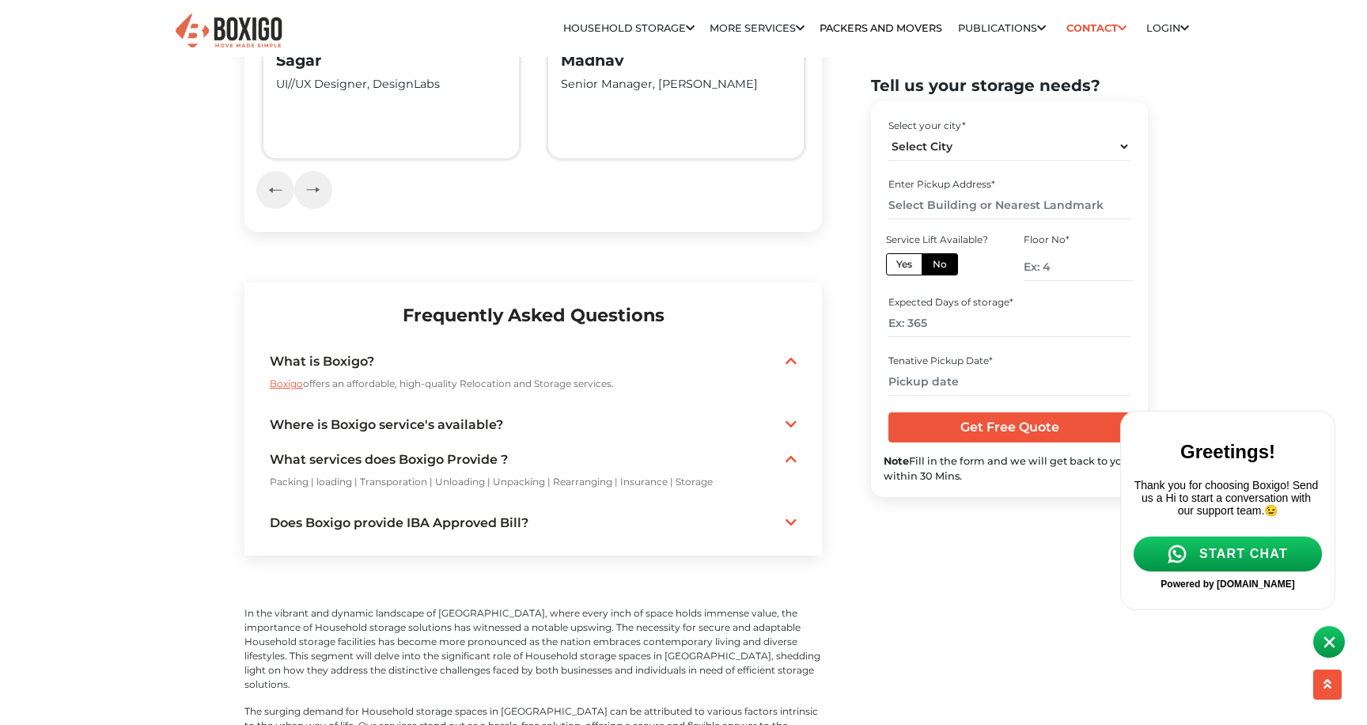
click at [794, 453] on icon at bounding box center [791, 459] width 11 height 13
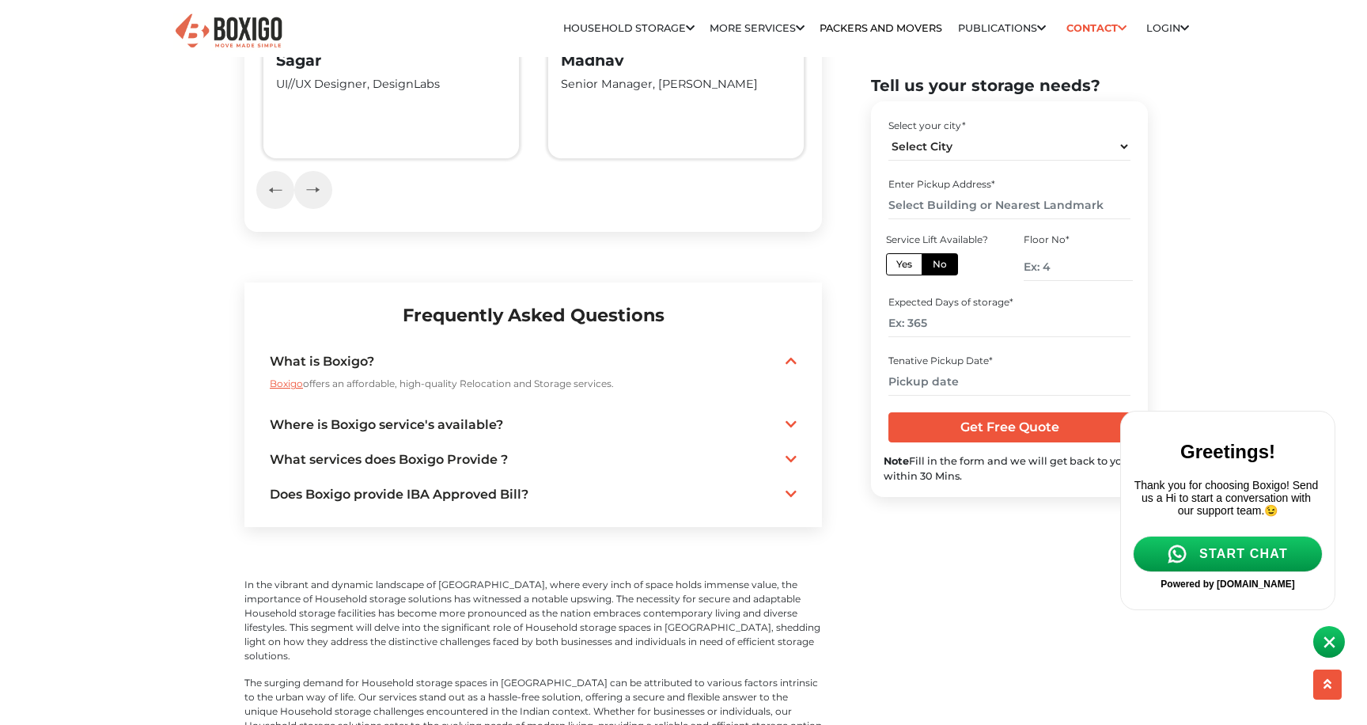
click at [794, 479] on div "Does Boxigo provide IBA Approved Bill? As an IBA-approved professional packers …" at bounding box center [533, 493] width 527 height 29
click at [793, 487] on icon at bounding box center [791, 493] width 11 height 13
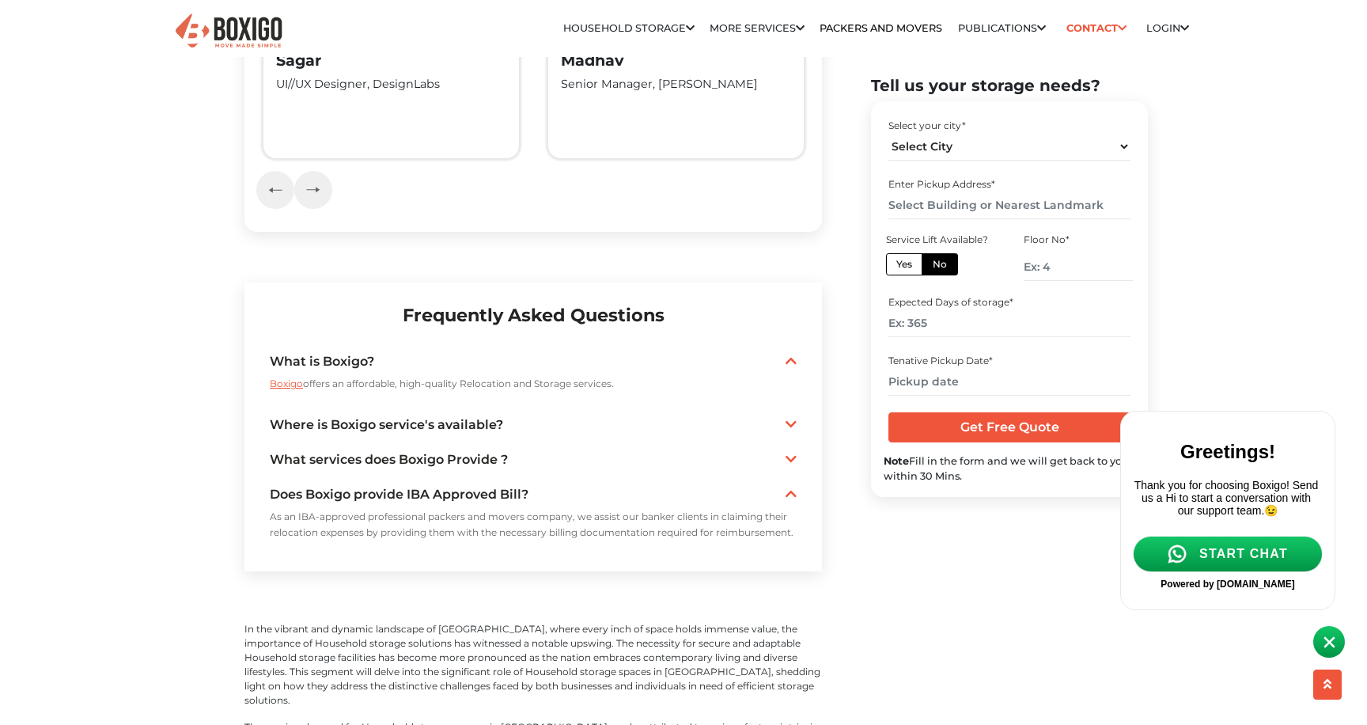
click at [793, 487] on icon at bounding box center [791, 493] width 11 height 13
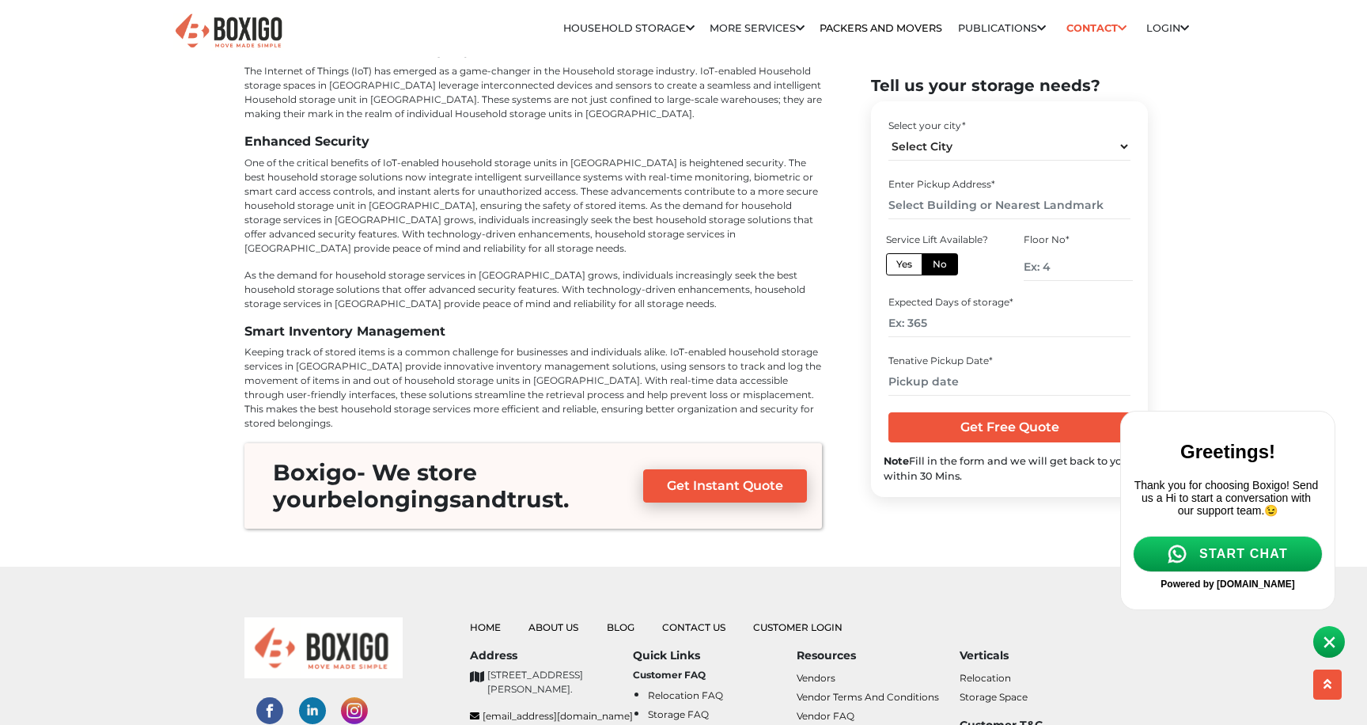
scroll to position [6343, 0]
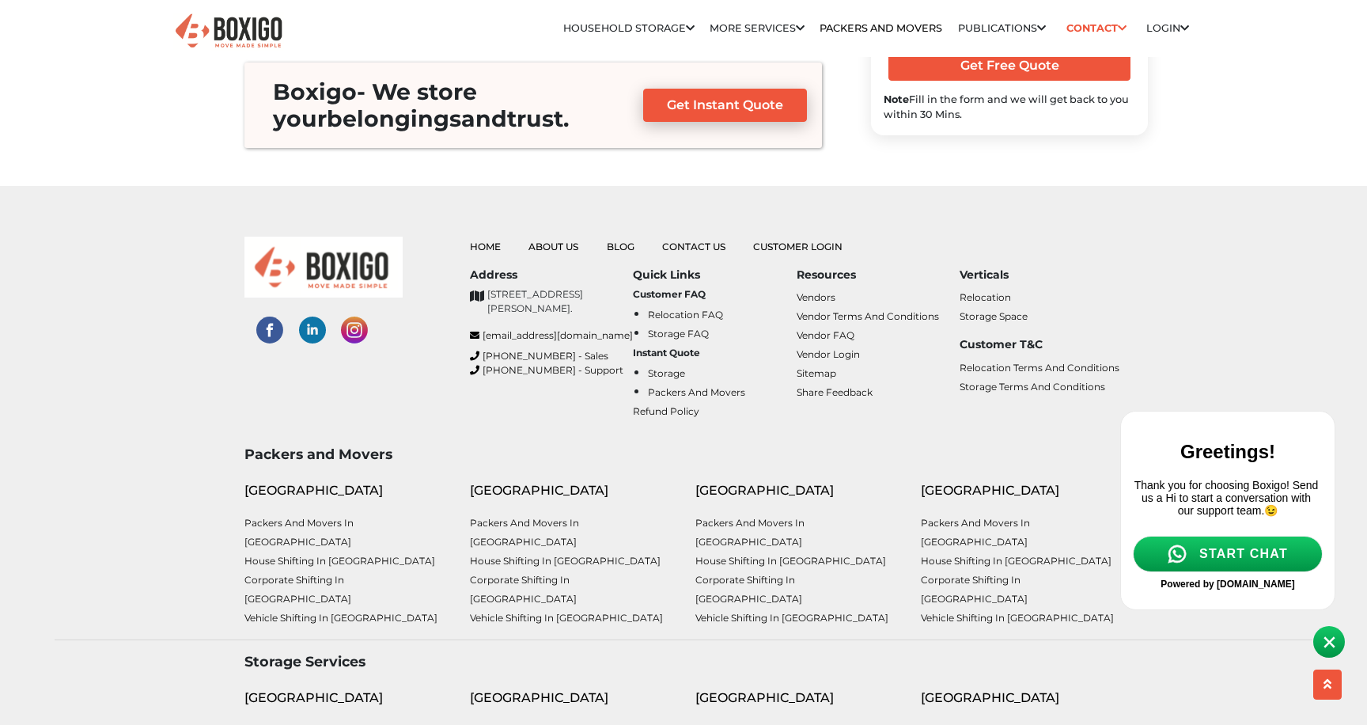
drag, startPoint x: 531, startPoint y: 156, endPoint x: 574, endPoint y: 205, distance: 65.6
click at [574, 287] on p "[STREET_ADDRESS][PERSON_NAME]." at bounding box center [560, 301] width 146 height 28
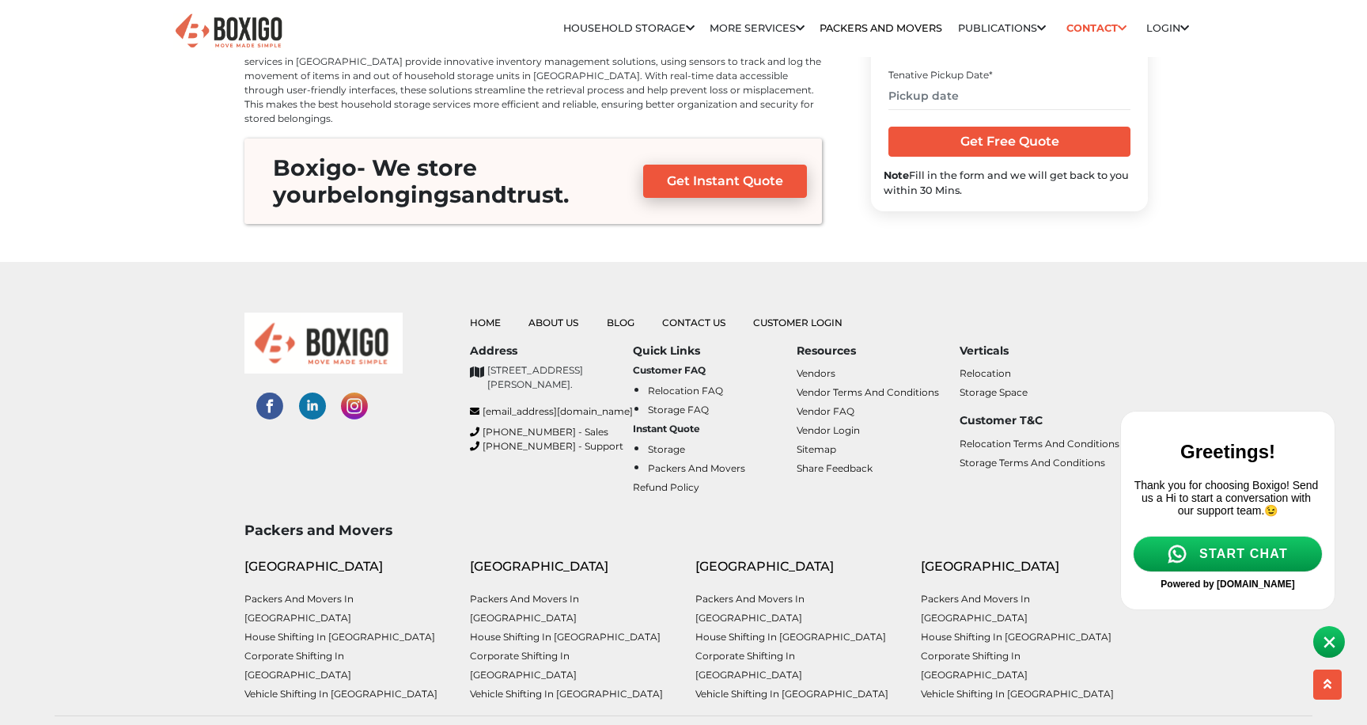
scroll to position [6346, 0]
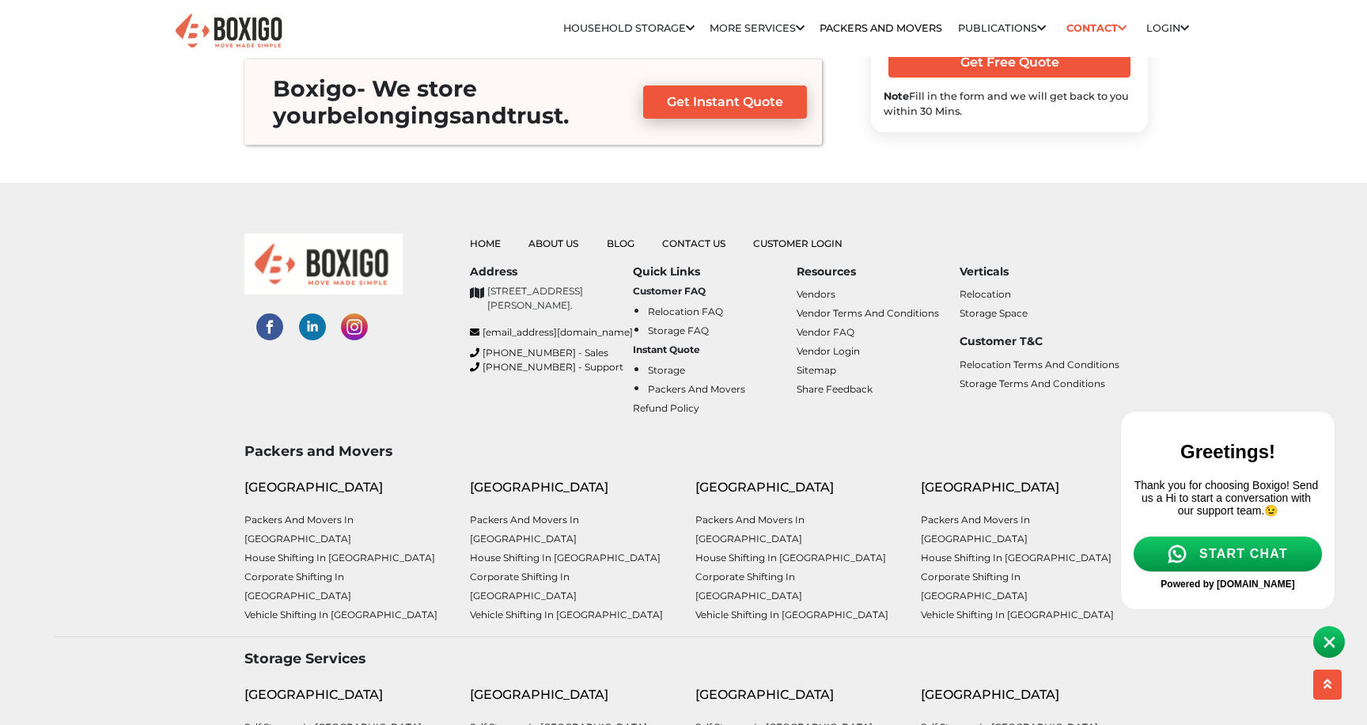
drag, startPoint x: 942, startPoint y: 293, endPoint x: 951, endPoint y: 527, distance: 234.4
click at [952, 529] on footer "Home About Us Blog Contact Us Customer Login Address support@boxigo.in Quick Li…" at bounding box center [683, 571] width 1367 height 777
click at [1215, 212] on div "Home About Us Blog Contact Us Customer Login Address support@boxigo.in +91-796 …" at bounding box center [684, 313] width 1282 height 260
